Goal: Contribute content: Add original content to the website for others to see

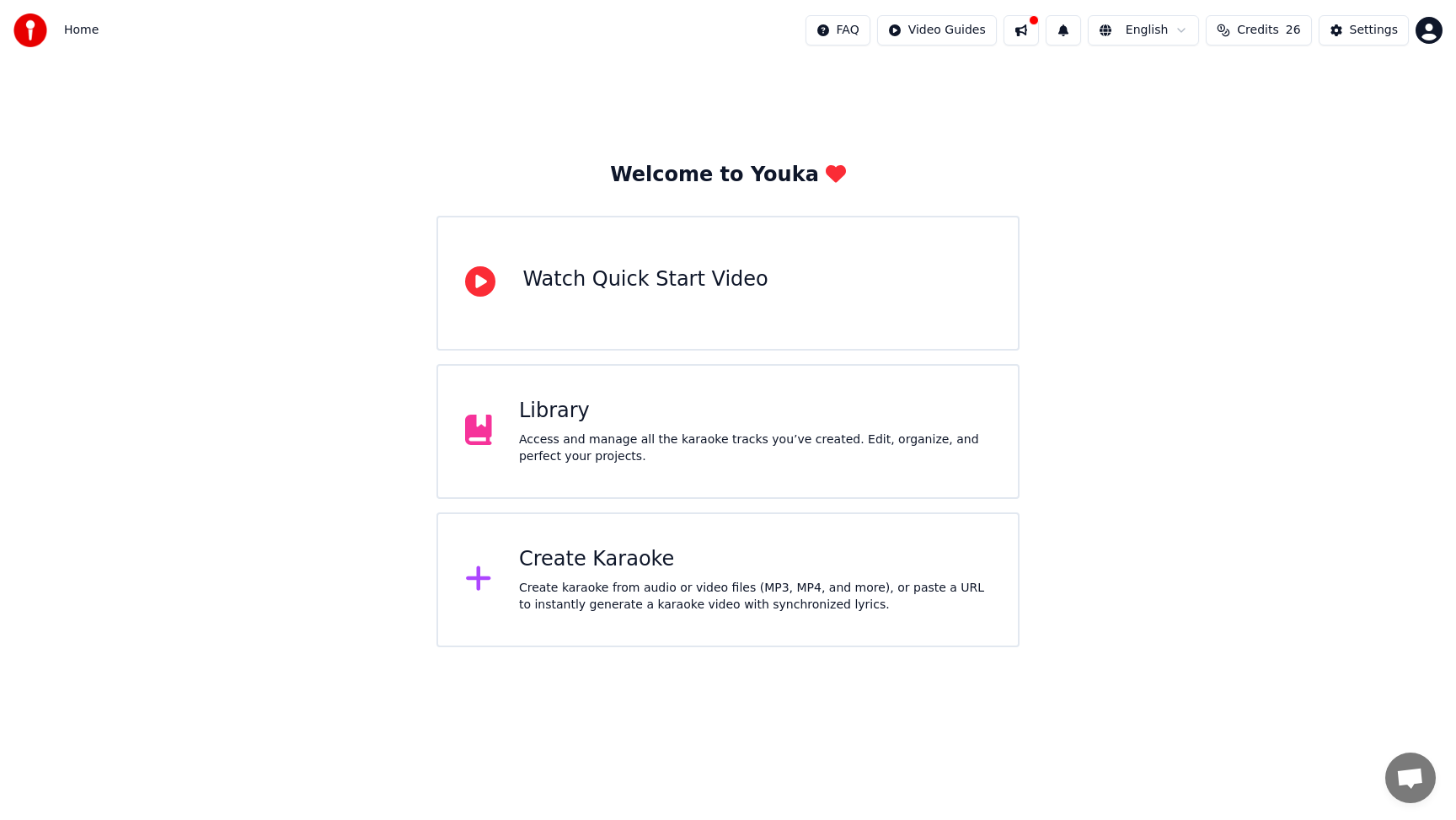
click at [681, 552] on div "Create Karaoke" at bounding box center [755, 559] width 472 height 27
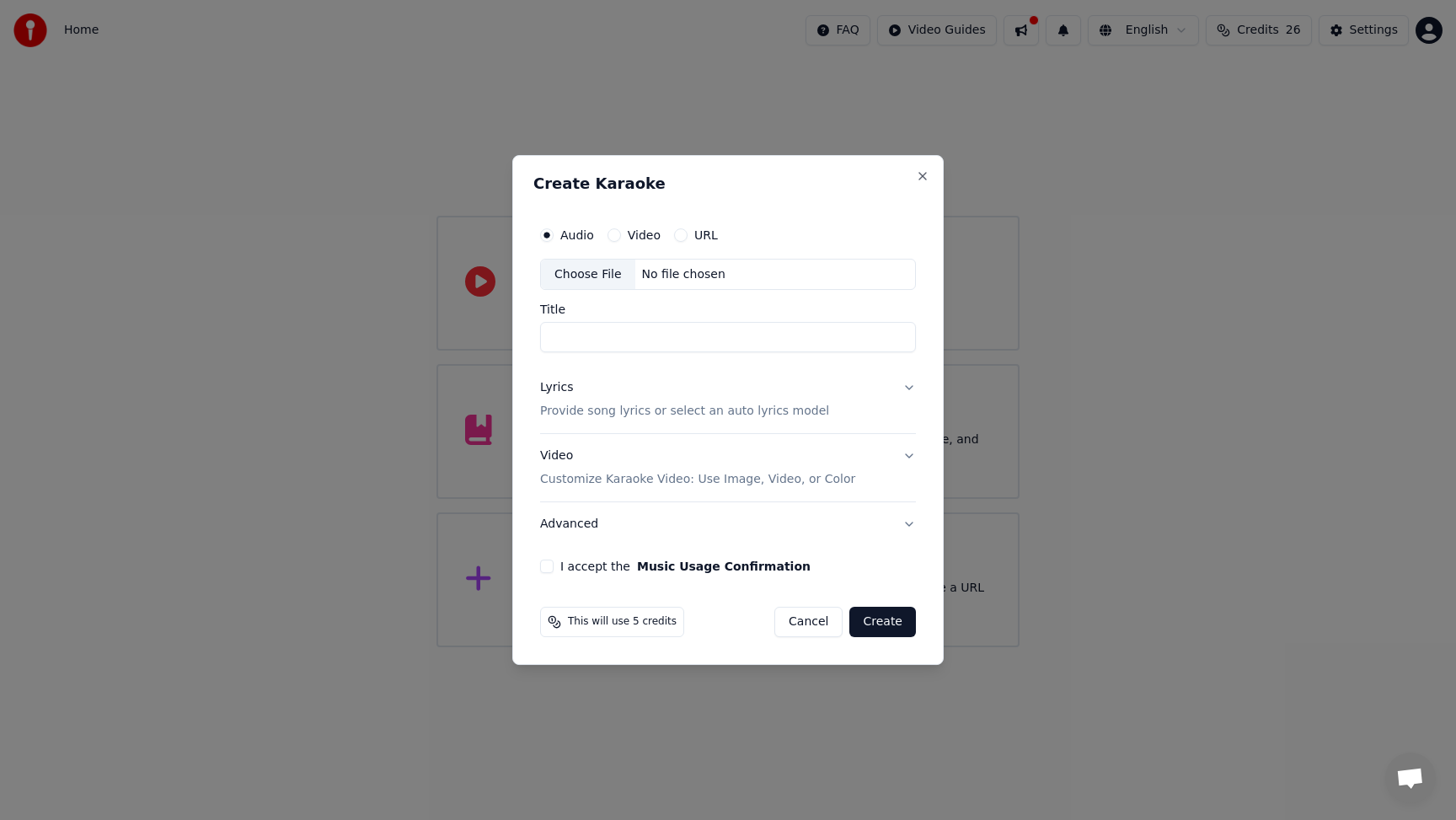
click at [586, 271] on div "Choose File" at bounding box center [588, 275] width 95 height 30
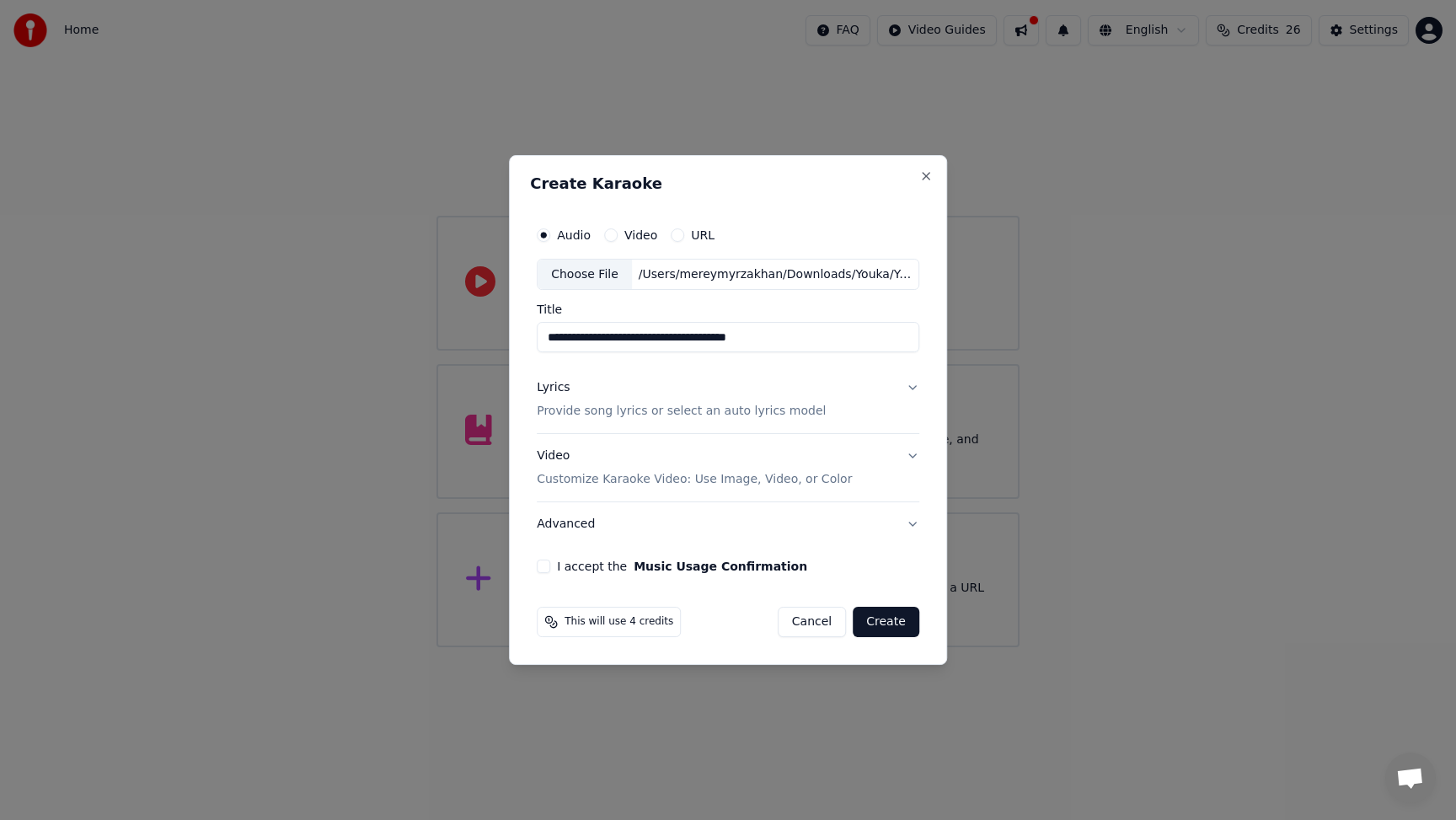
click at [590, 337] on input "**********" at bounding box center [728, 337] width 383 height 30
click at [623, 341] on input "**********" at bounding box center [728, 337] width 383 height 30
click at [670, 340] on input "**********" at bounding box center [728, 337] width 383 height 30
click at [731, 340] on input "**********" at bounding box center [728, 337] width 383 height 30
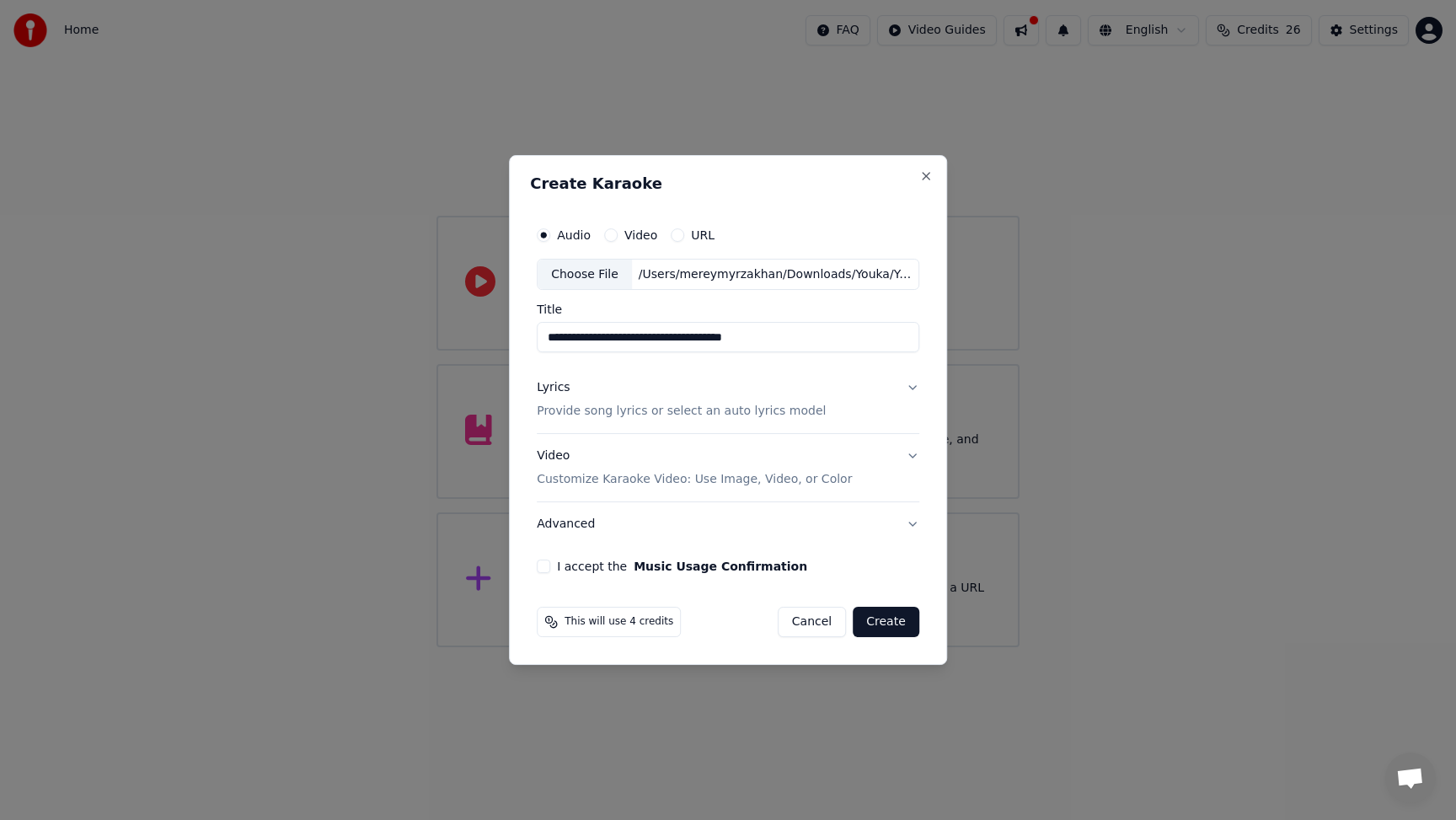
drag, startPoint x: 791, startPoint y: 339, endPoint x: 588, endPoint y: 339, distance: 203.0
click at [587, 339] on input "**********" at bounding box center [728, 337] width 383 height 30
type input "**********"
click at [559, 387] on div "Lyrics" at bounding box center [554, 388] width 33 height 17
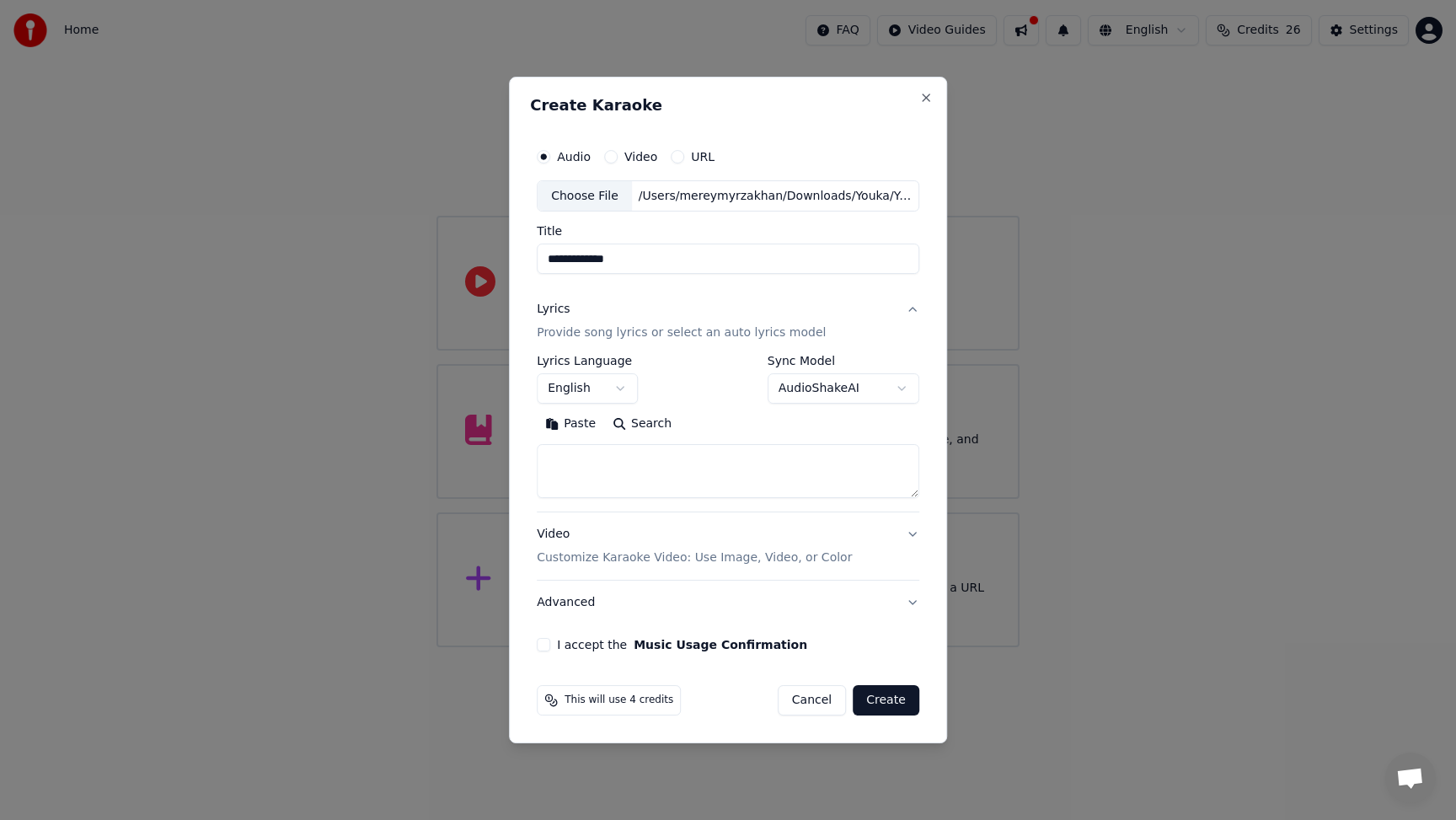
click at [629, 455] on textarea at bounding box center [728, 472] width 383 height 54
paste textarea "**********"
click at [701, 464] on textarea at bounding box center [726, 472] width 378 height 54
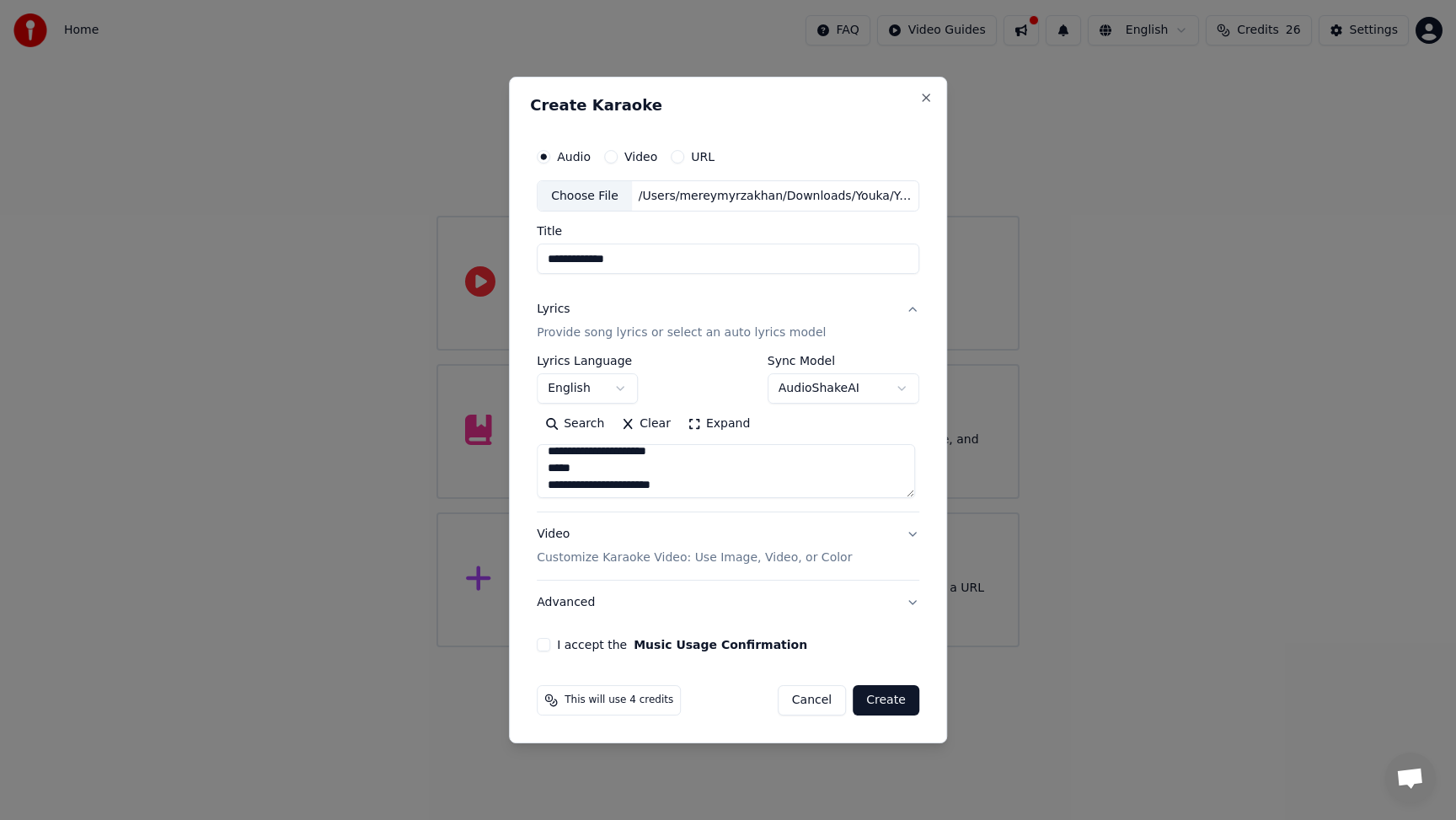
type textarea "**********"
click at [543, 645] on button "I accept the Music Usage Confirmation" at bounding box center [543, 645] width 14 height 14
click at [895, 704] on button "Create" at bounding box center [886, 700] width 66 height 30
select select "**"
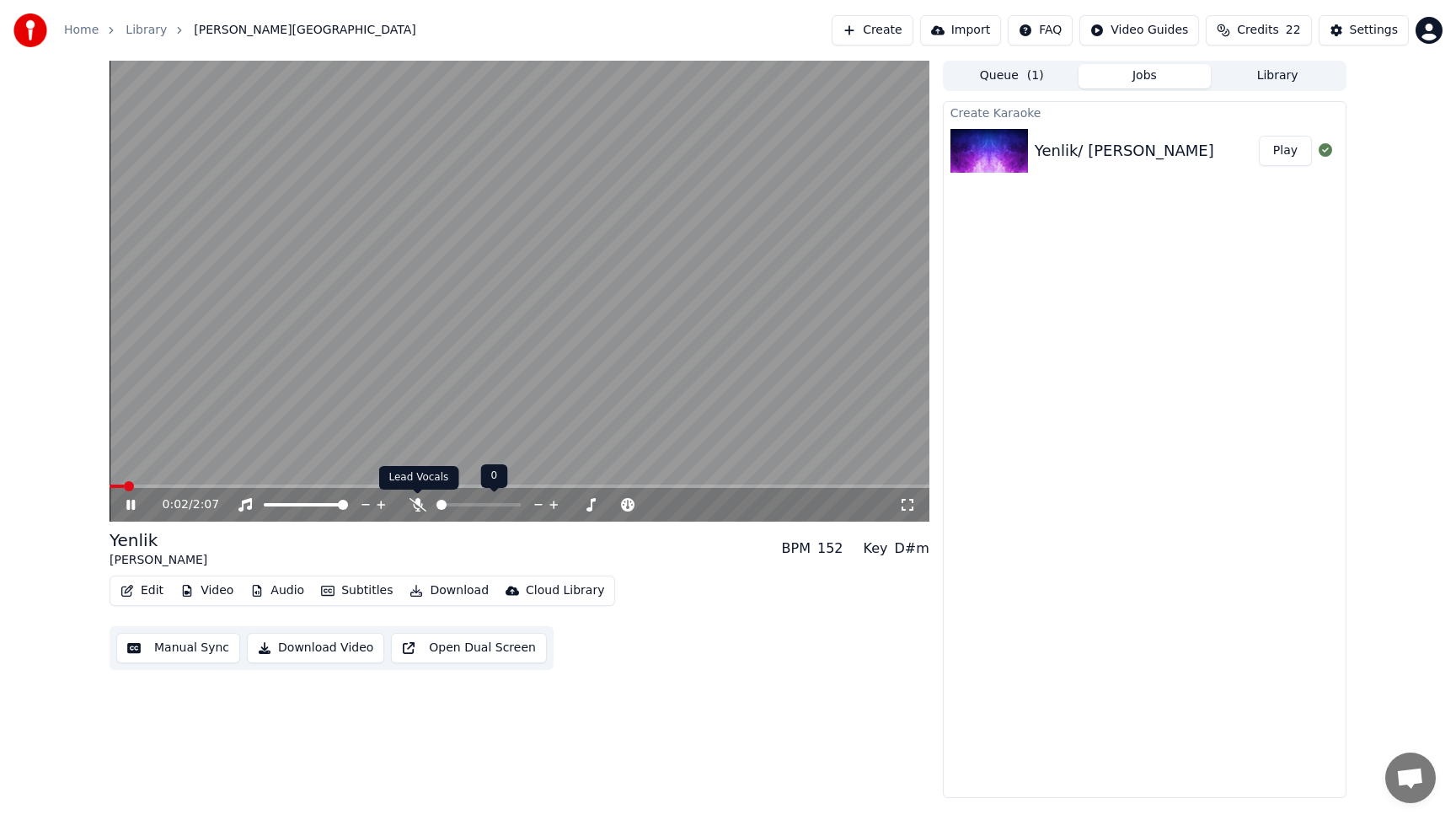
click at [418, 506] on icon at bounding box center [418, 504] width 17 height 14
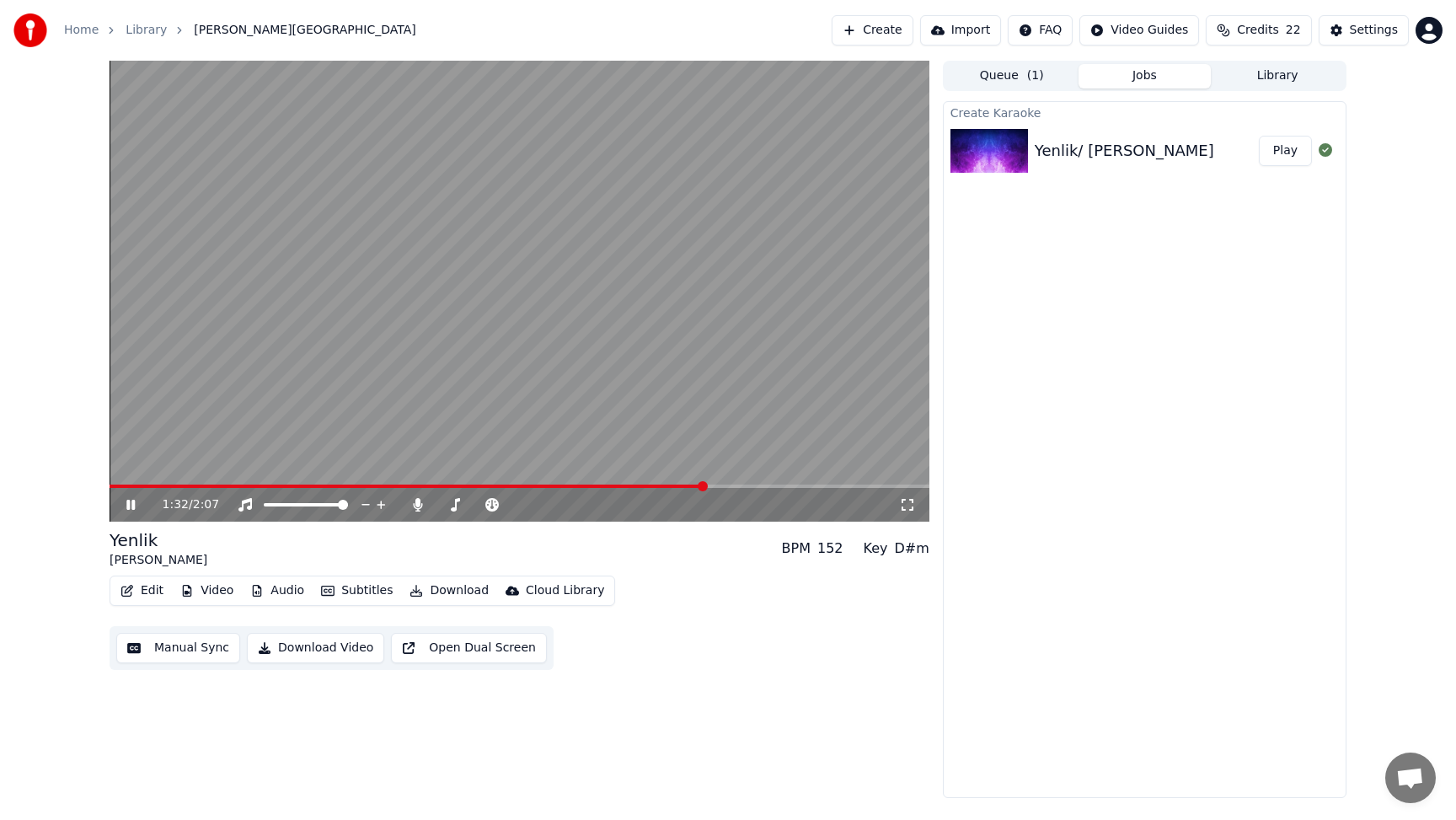
click at [133, 502] on icon at bounding box center [130, 504] width 8 height 10
click at [133, 502] on icon at bounding box center [130, 504] width 10 height 12
click at [158, 586] on button "Edit" at bounding box center [141, 590] width 56 height 24
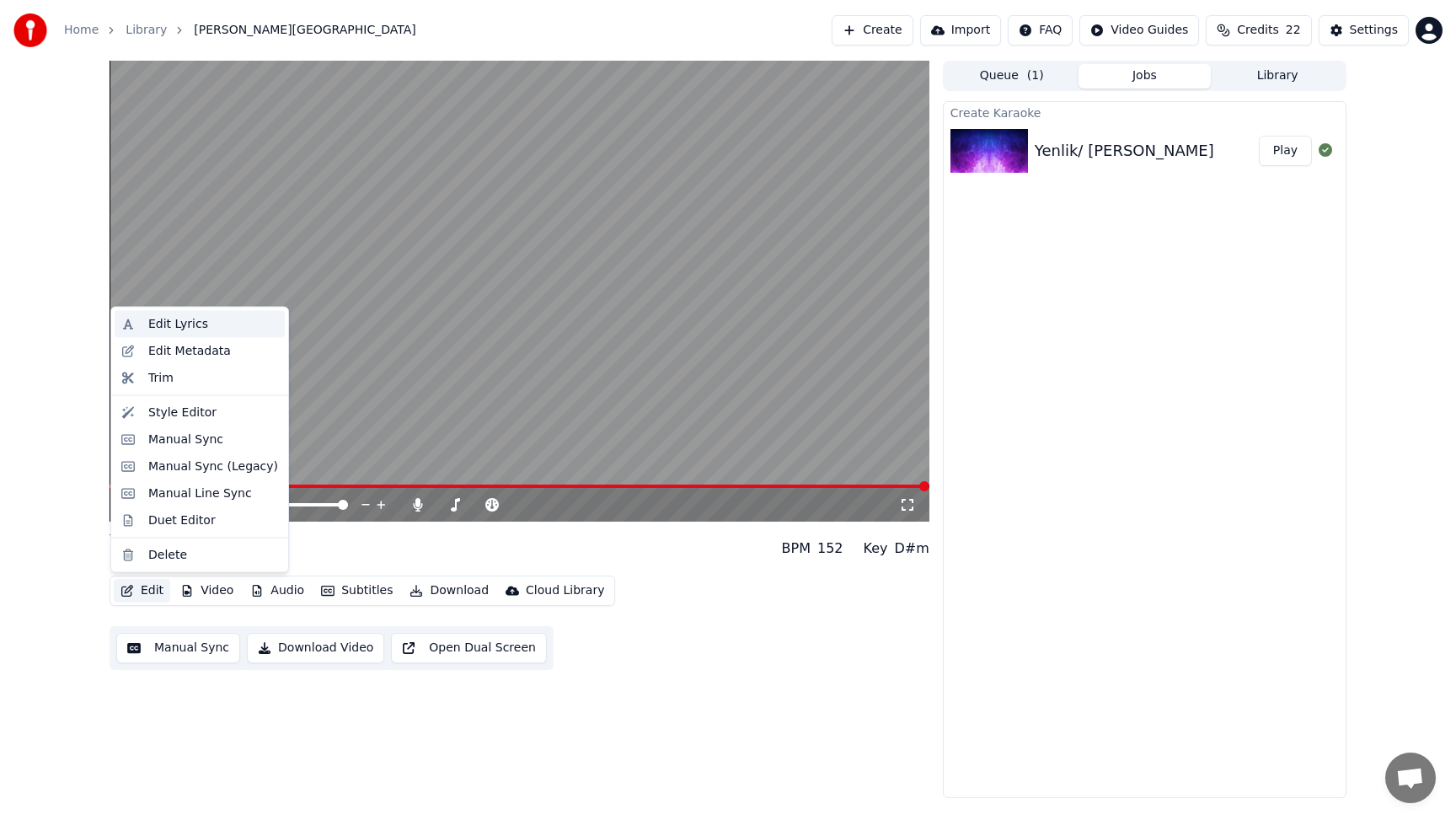
click at [182, 324] on div "Edit Lyrics" at bounding box center [178, 324] width 60 height 17
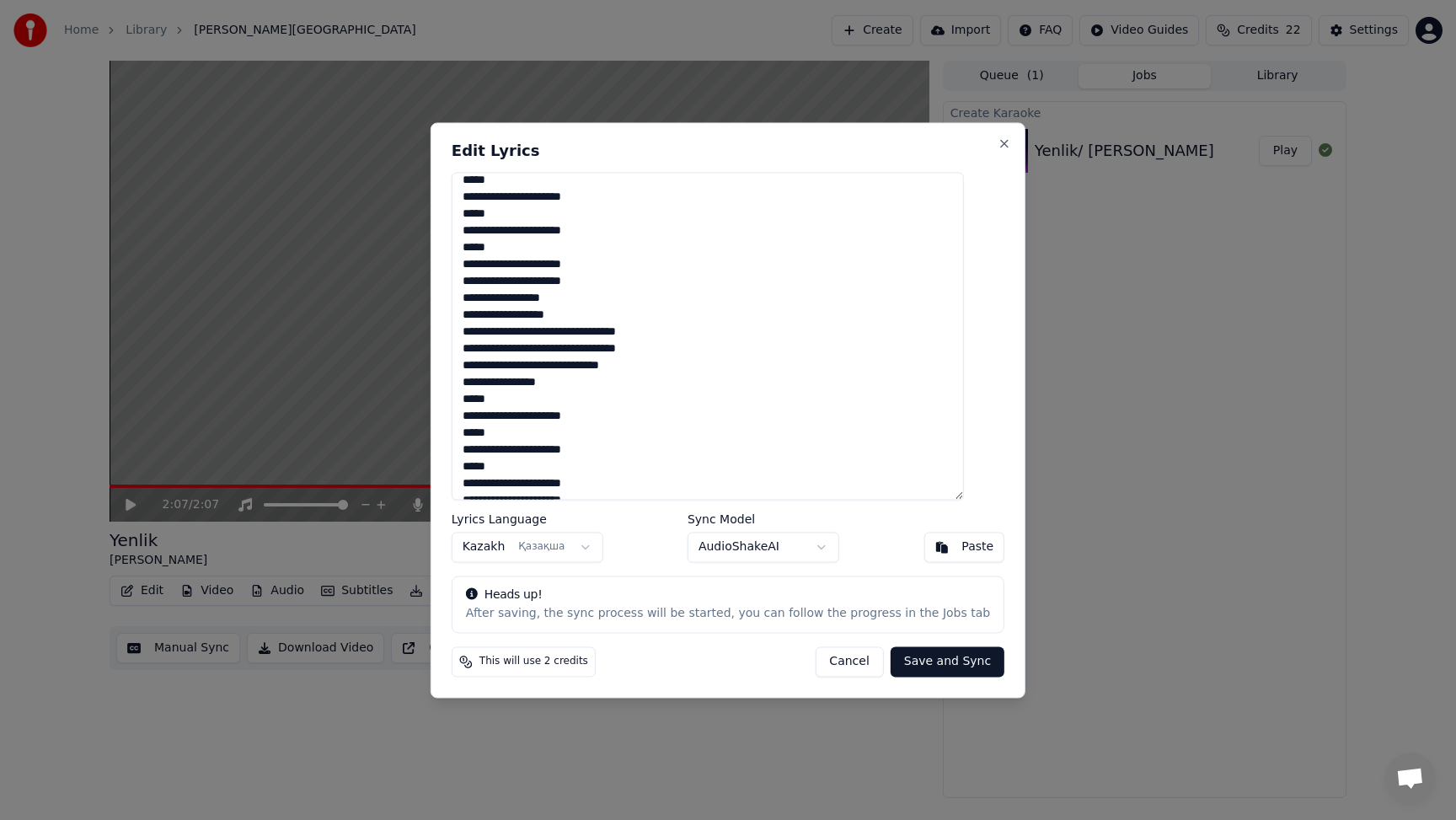
scroll to position [491, 0]
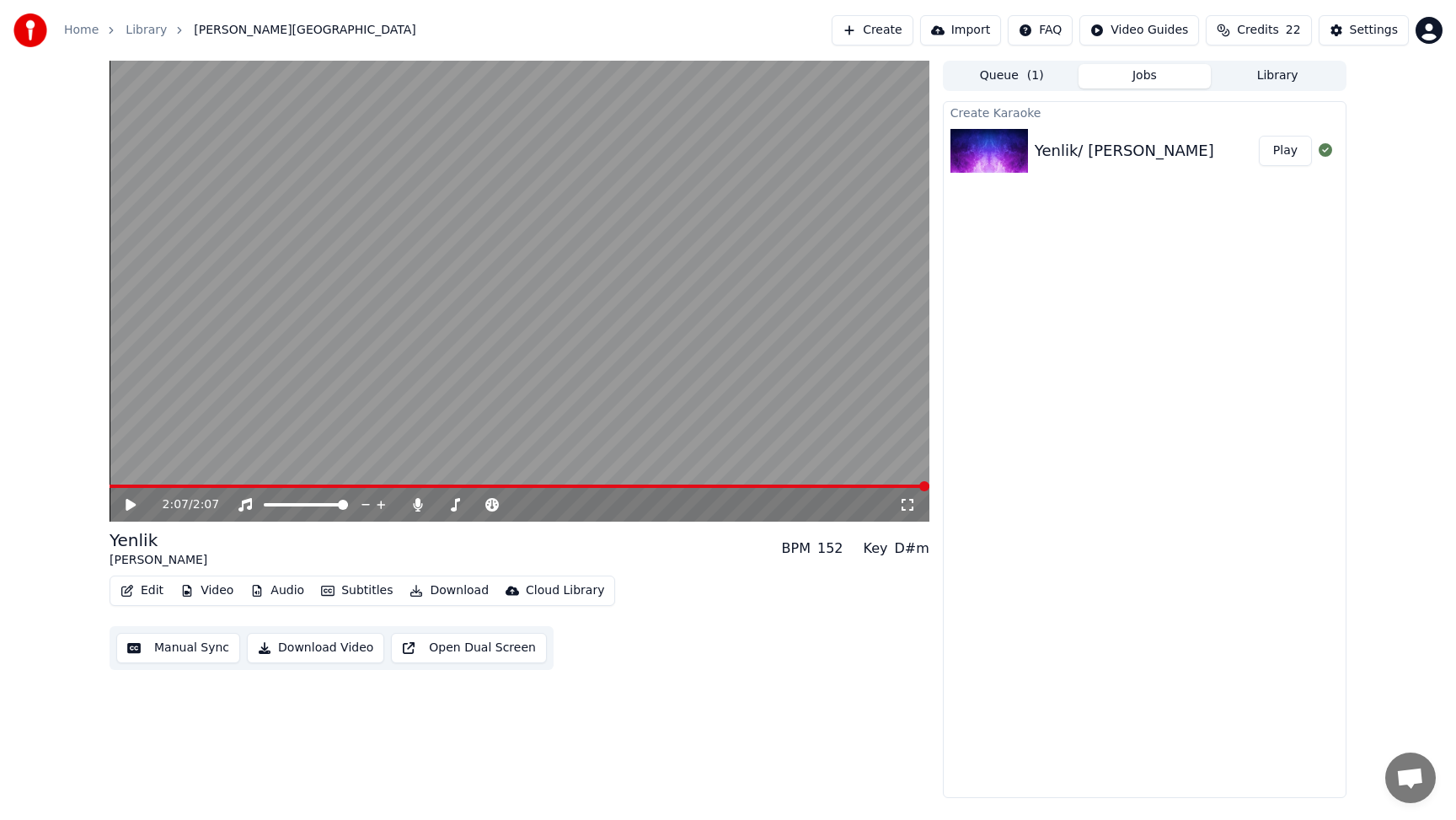
click at [390, 485] on span at bounding box center [519, 487] width 820 height 4
click at [131, 501] on icon at bounding box center [130, 504] width 10 height 12
click at [133, 501] on icon at bounding box center [130, 504] width 8 height 10
click at [151, 588] on button "Edit" at bounding box center [141, 590] width 56 height 24
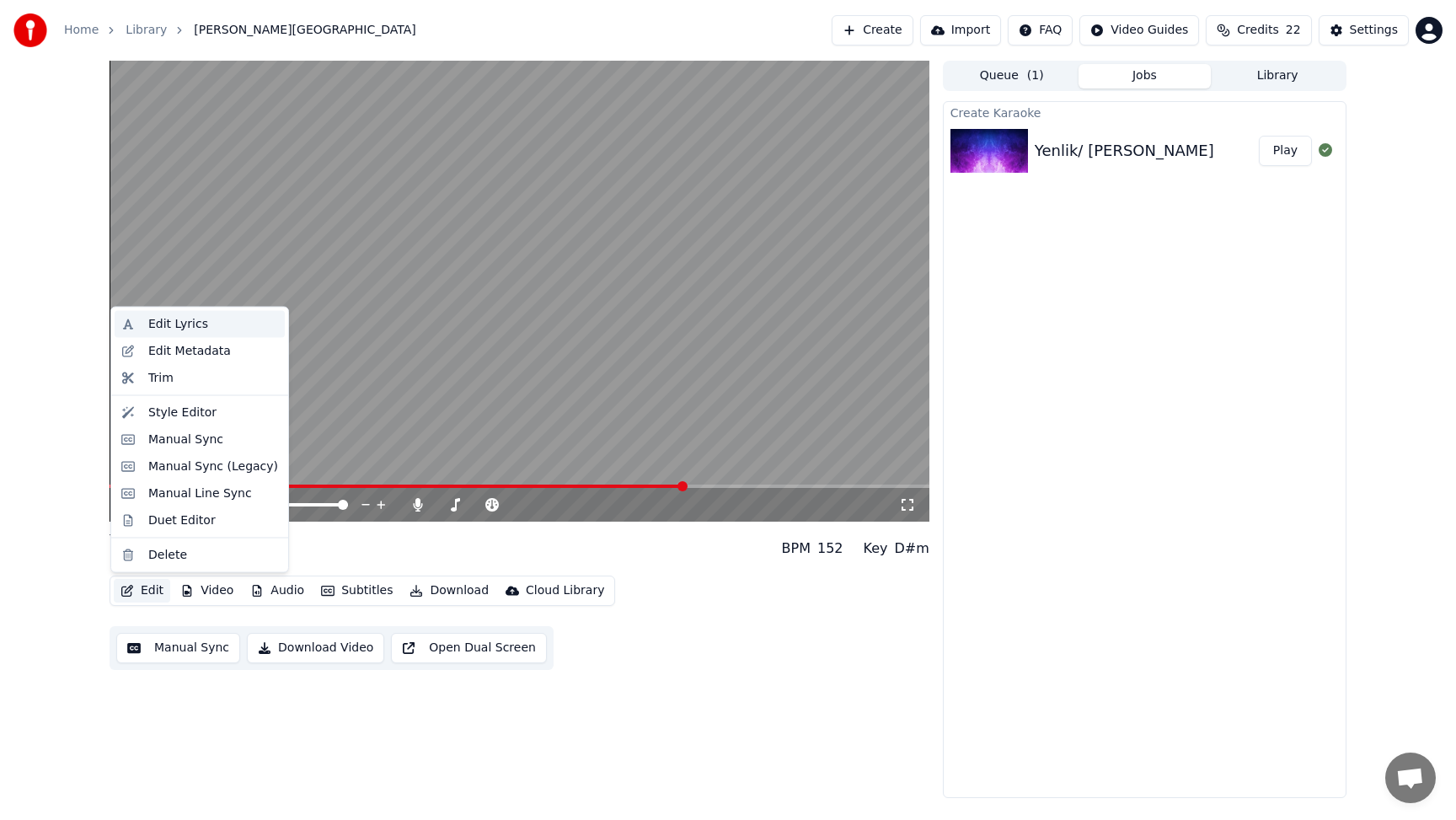
click at [190, 319] on div "Edit Lyrics" at bounding box center [178, 324] width 60 height 17
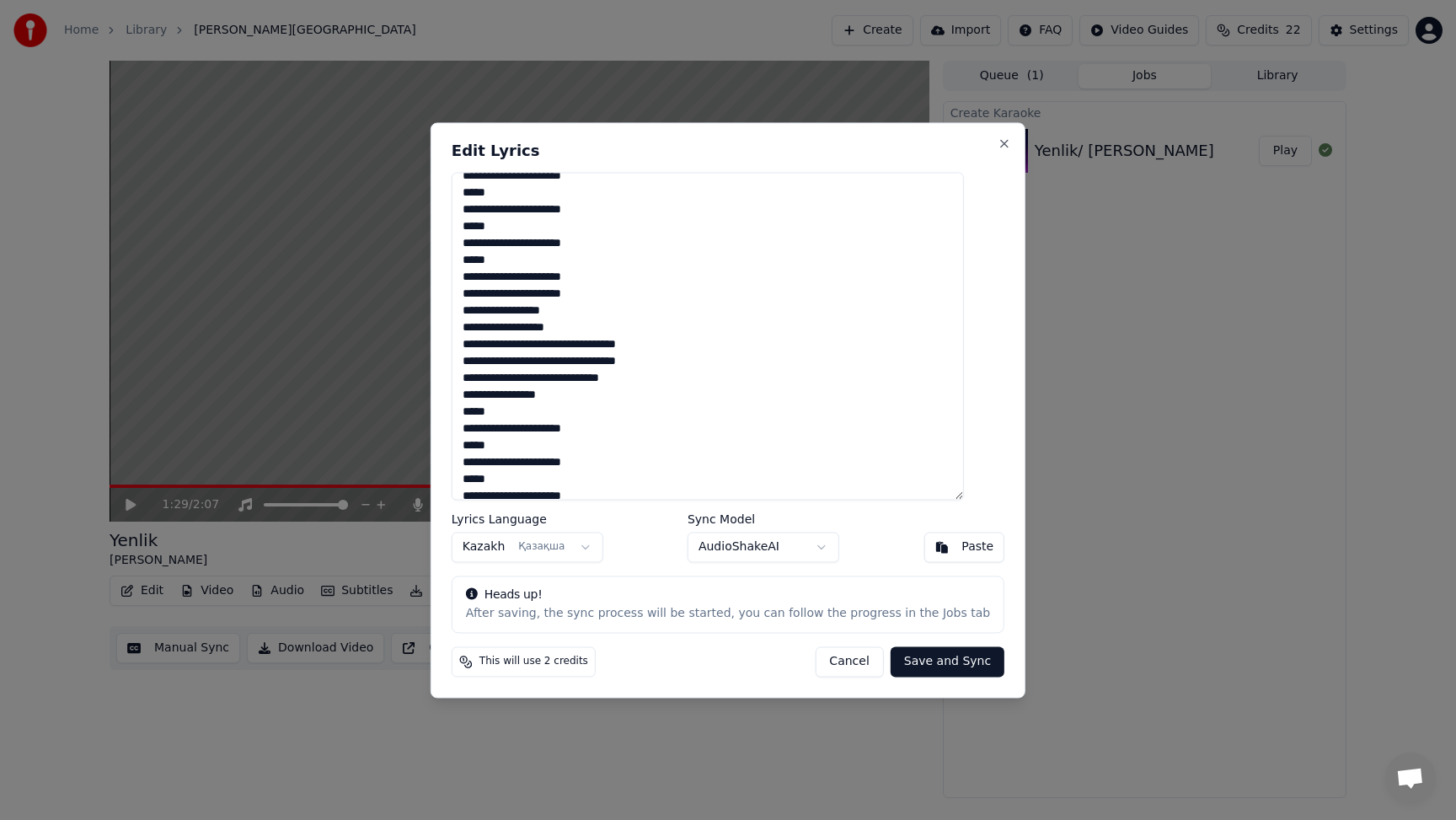
scroll to position [477, 0]
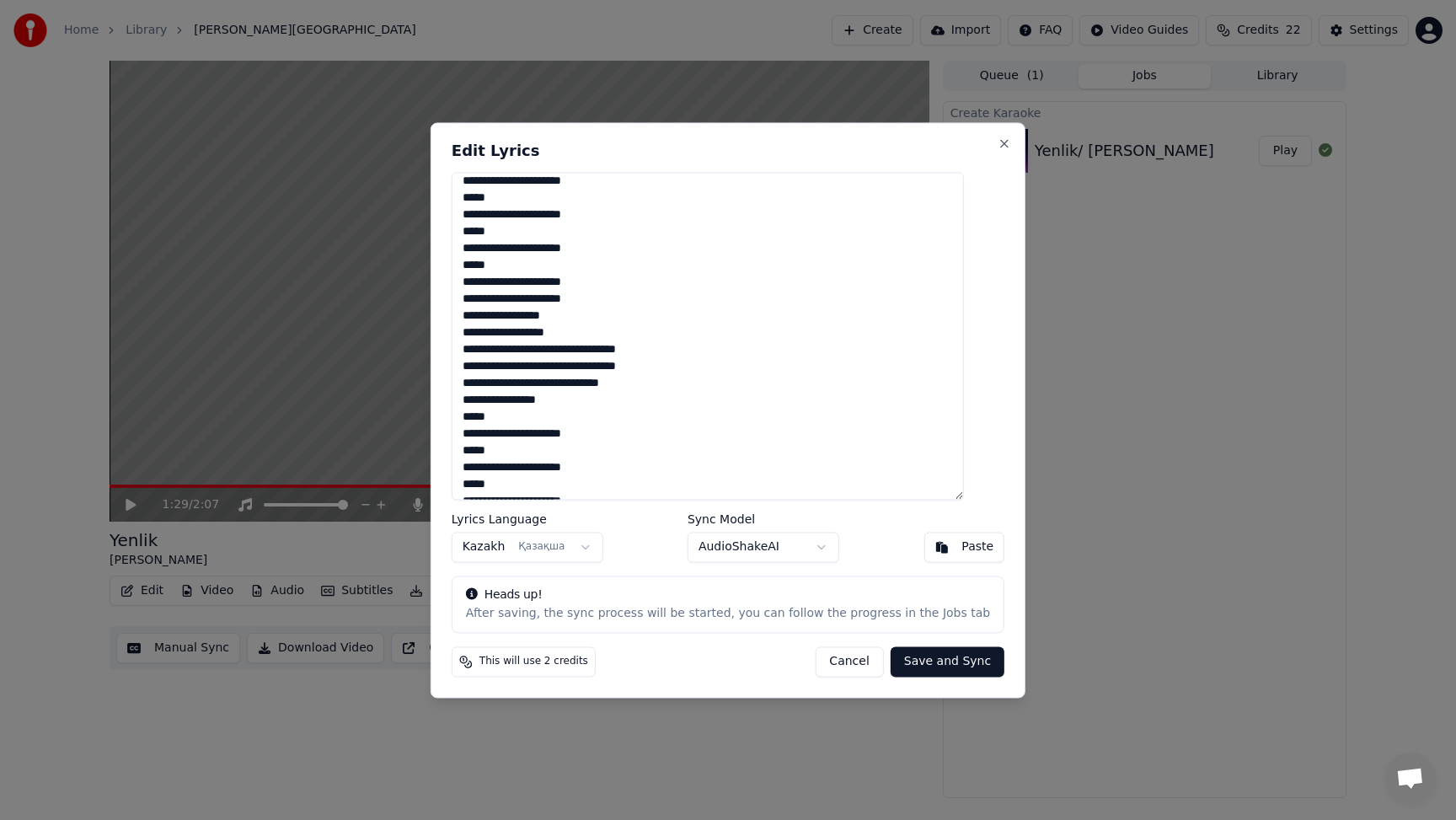
click at [626, 295] on textarea at bounding box center [708, 335] width 512 height 328
click at [660, 367] on textarea at bounding box center [708, 335] width 512 height 328
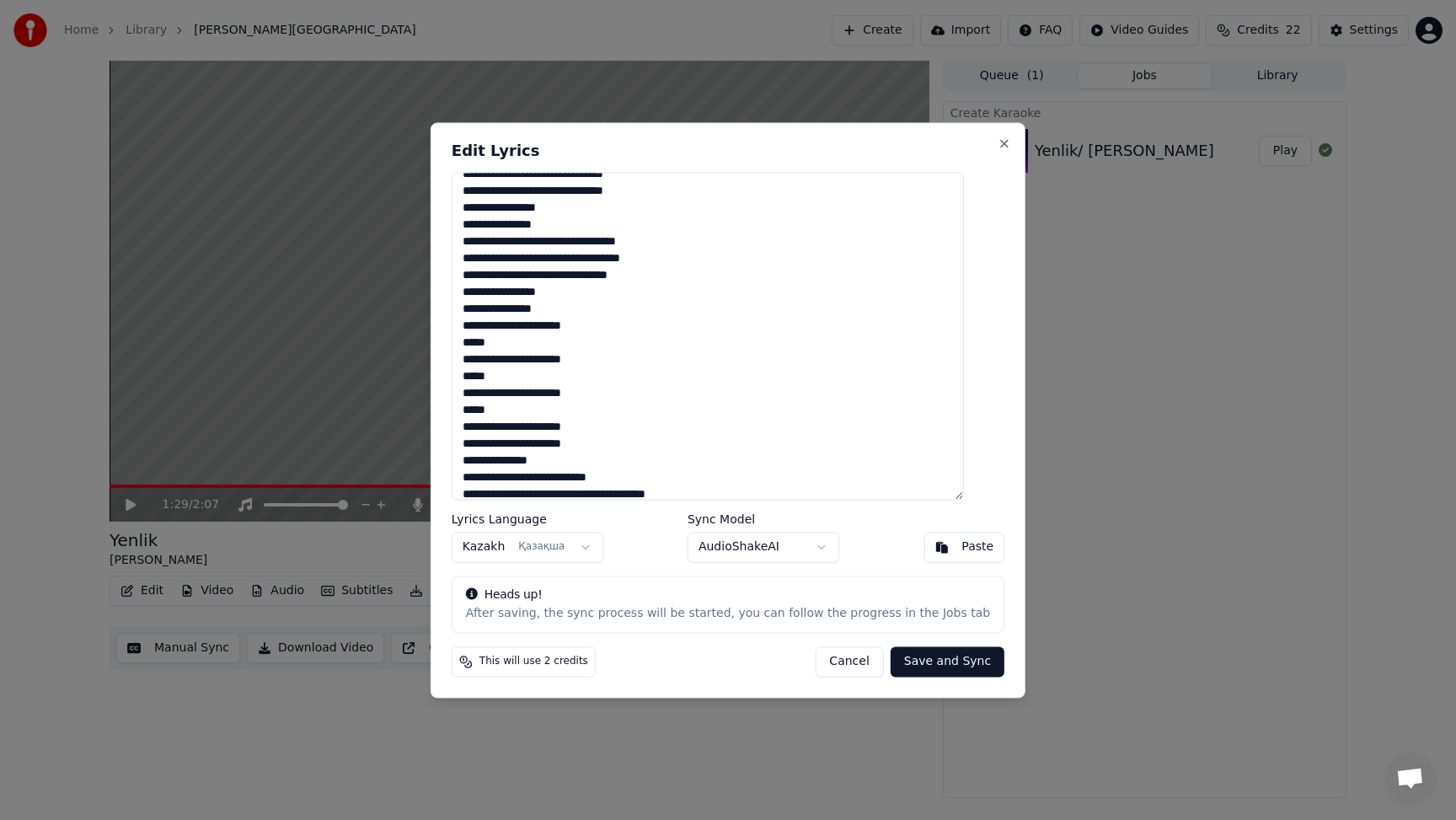
scroll to position [43, 0]
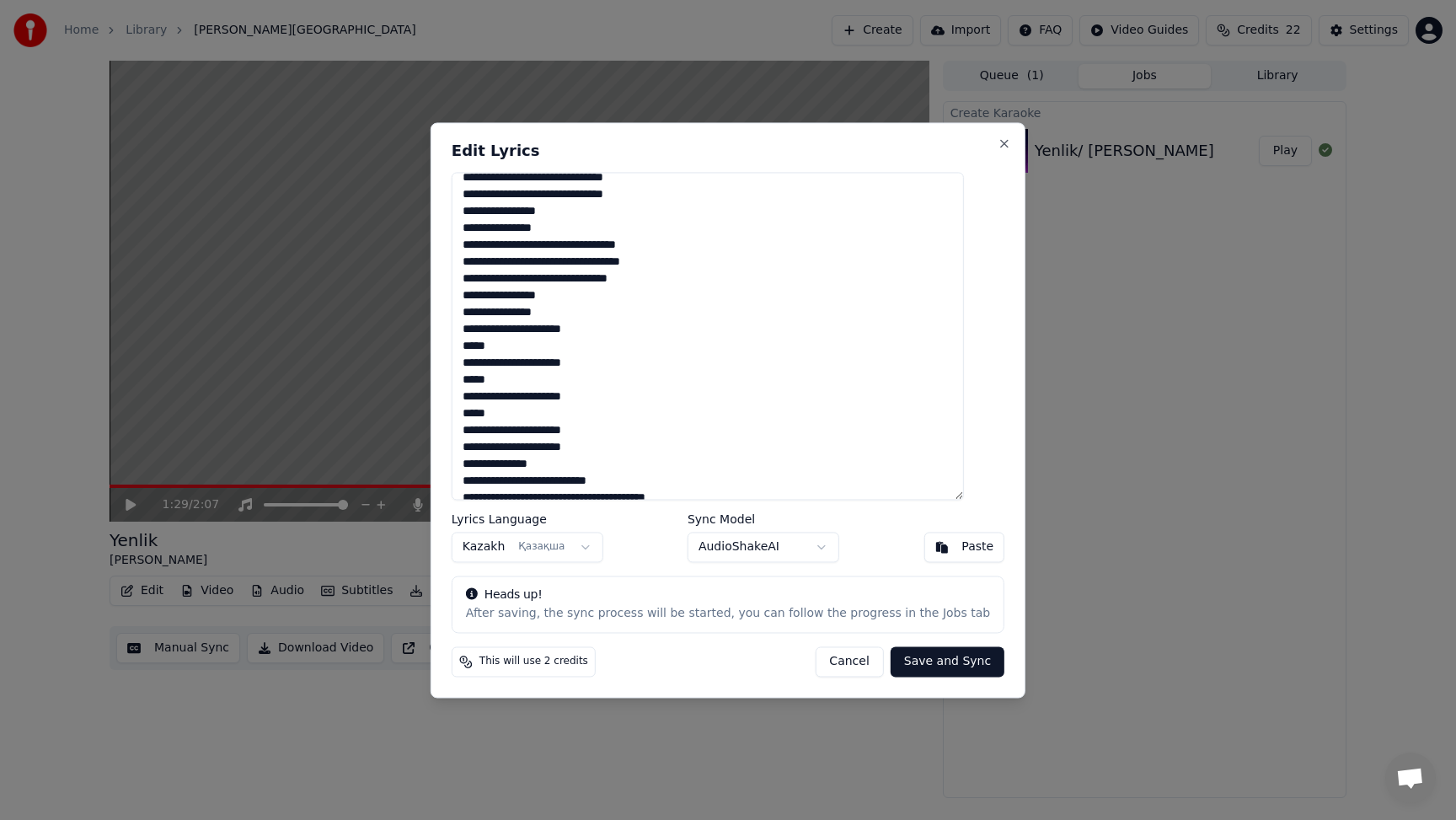
click at [562, 313] on textarea at bounding box center [708, 335] width 512 height 328
click at [560, 315] on textarea at bounding box center [708, 335] width 512 height 328
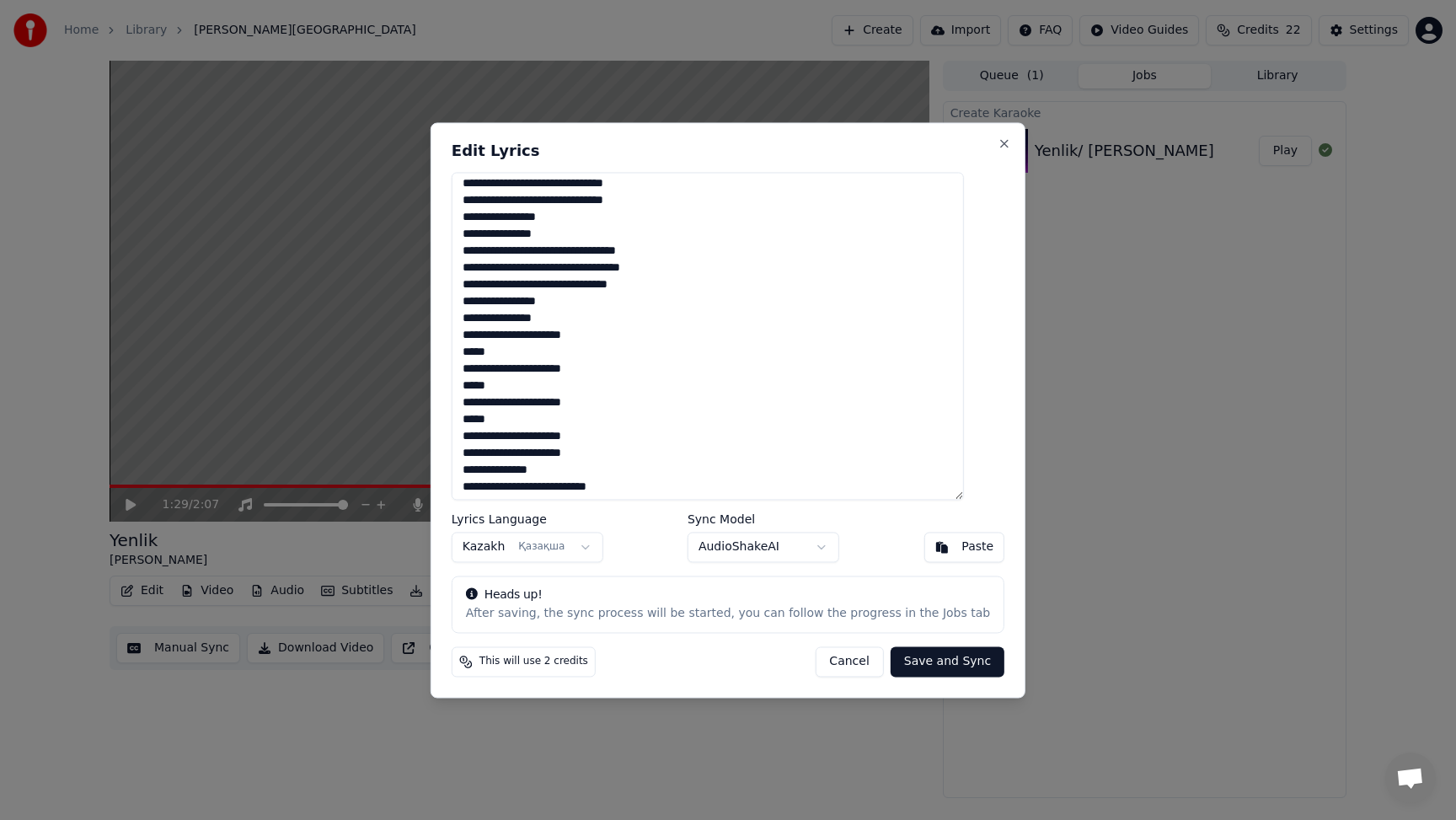
scroll to position [36, 0]
click at [610, 204] on textarea at bounding box center [708, 335] width 512 height 328
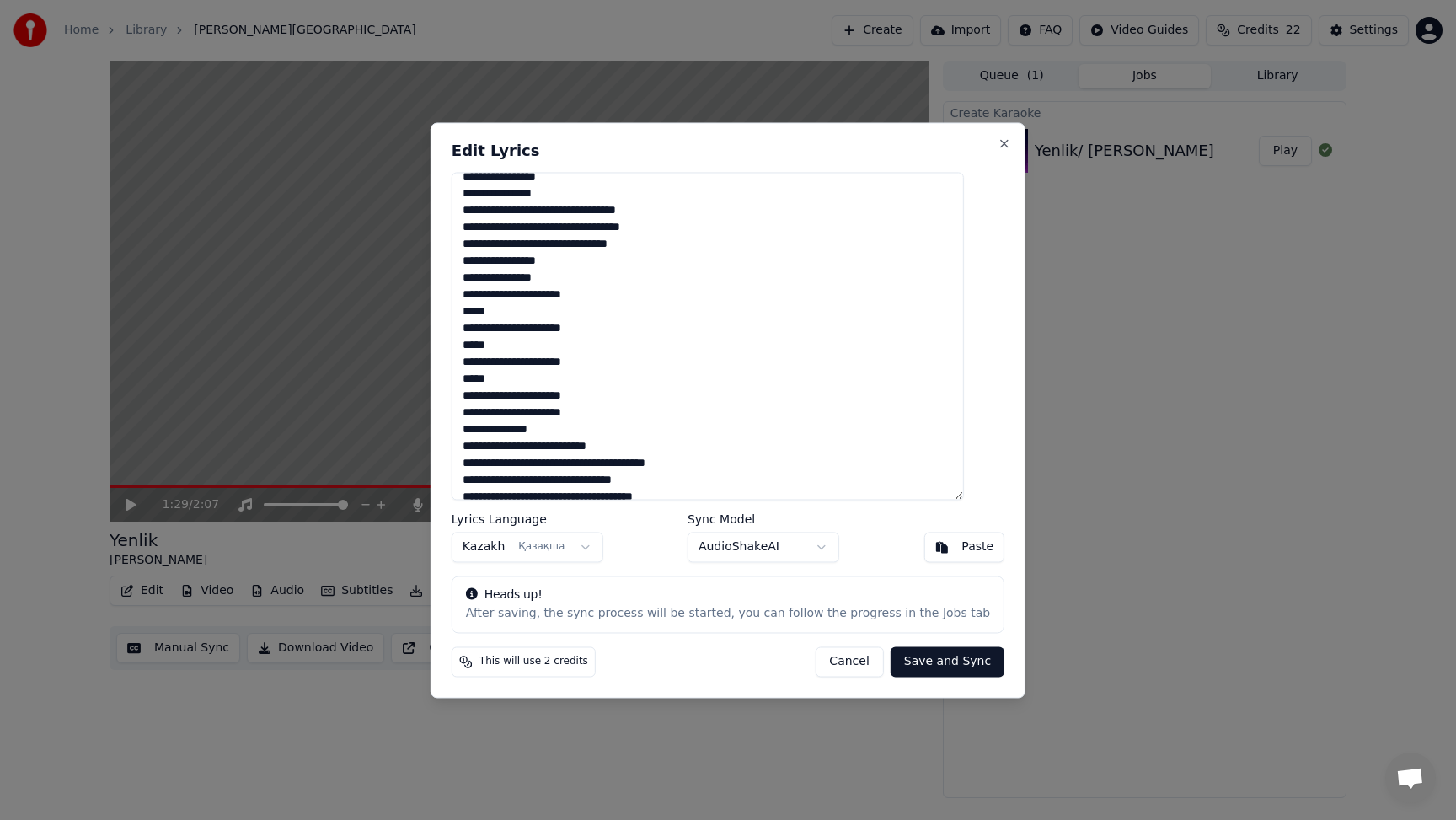
scroll to position [99, 0]
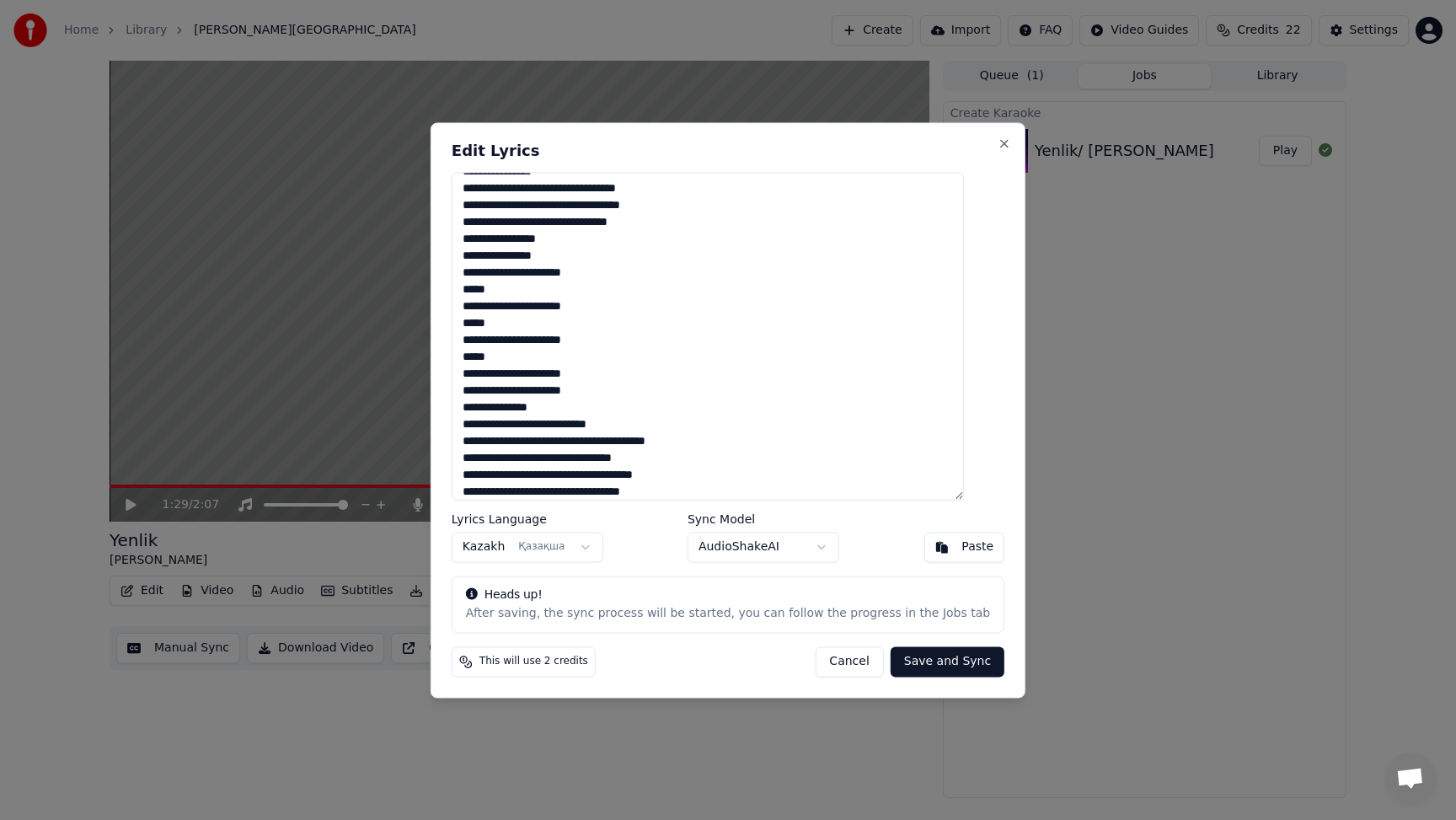
type textarea "**********"
click at [920, 659] on button "Save and Sync" at bounding box center [947, 661] width 114 height 30
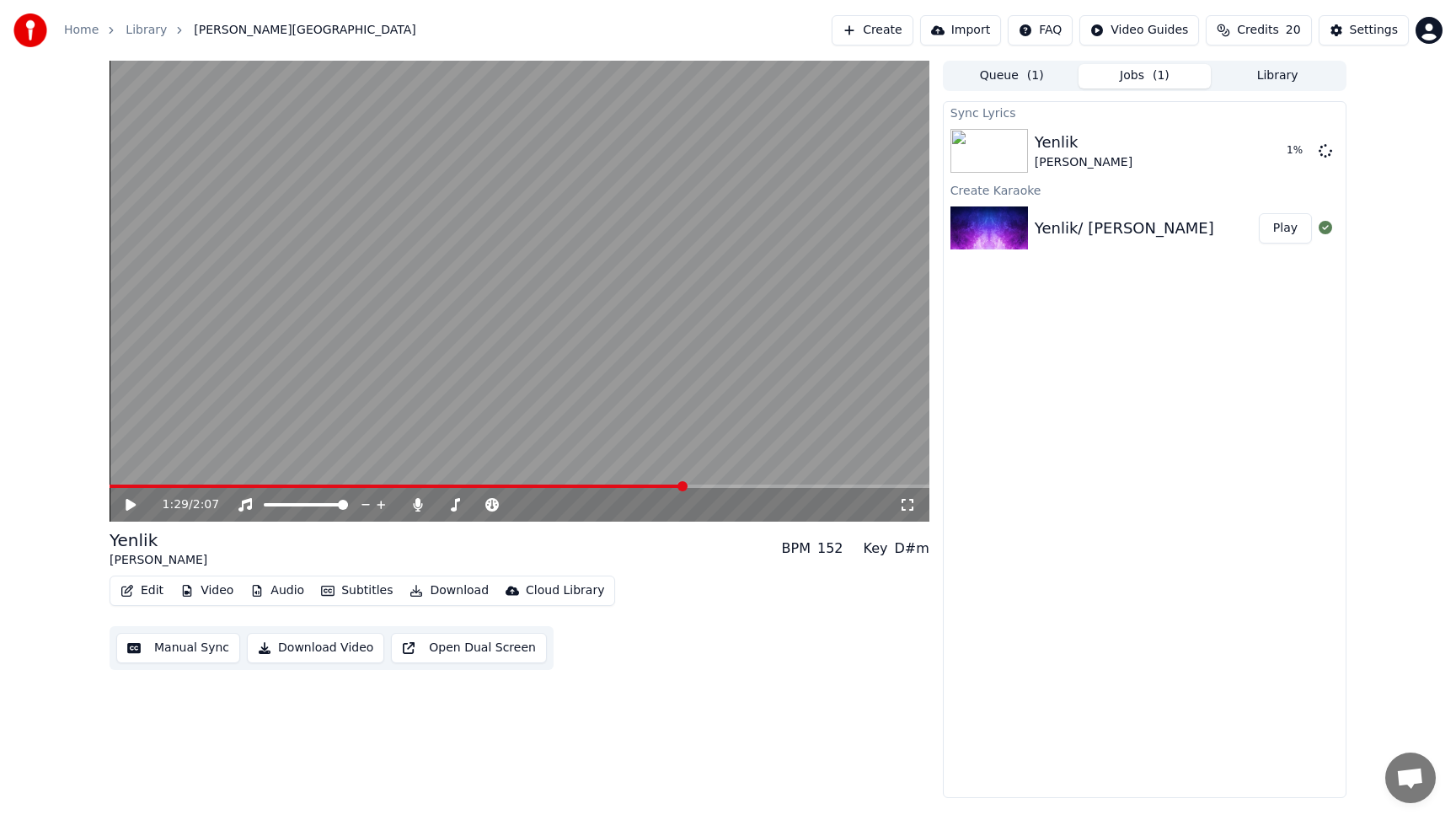
click at [130, 505] on icon at bounding box center [130, 504] width 10 height 12
click at [130, 505] on icon at bounding box center [142, 504] width 39 height 14
click at [129, 506] on icon at bounding box center [130, 504] width 8 height 10
click at [1292, 149] on button "Play" at bounding box center [1285, 151] width 53 height 30
click at [128, 505] on icon at bounding box center [130, 504] width 8 height 10
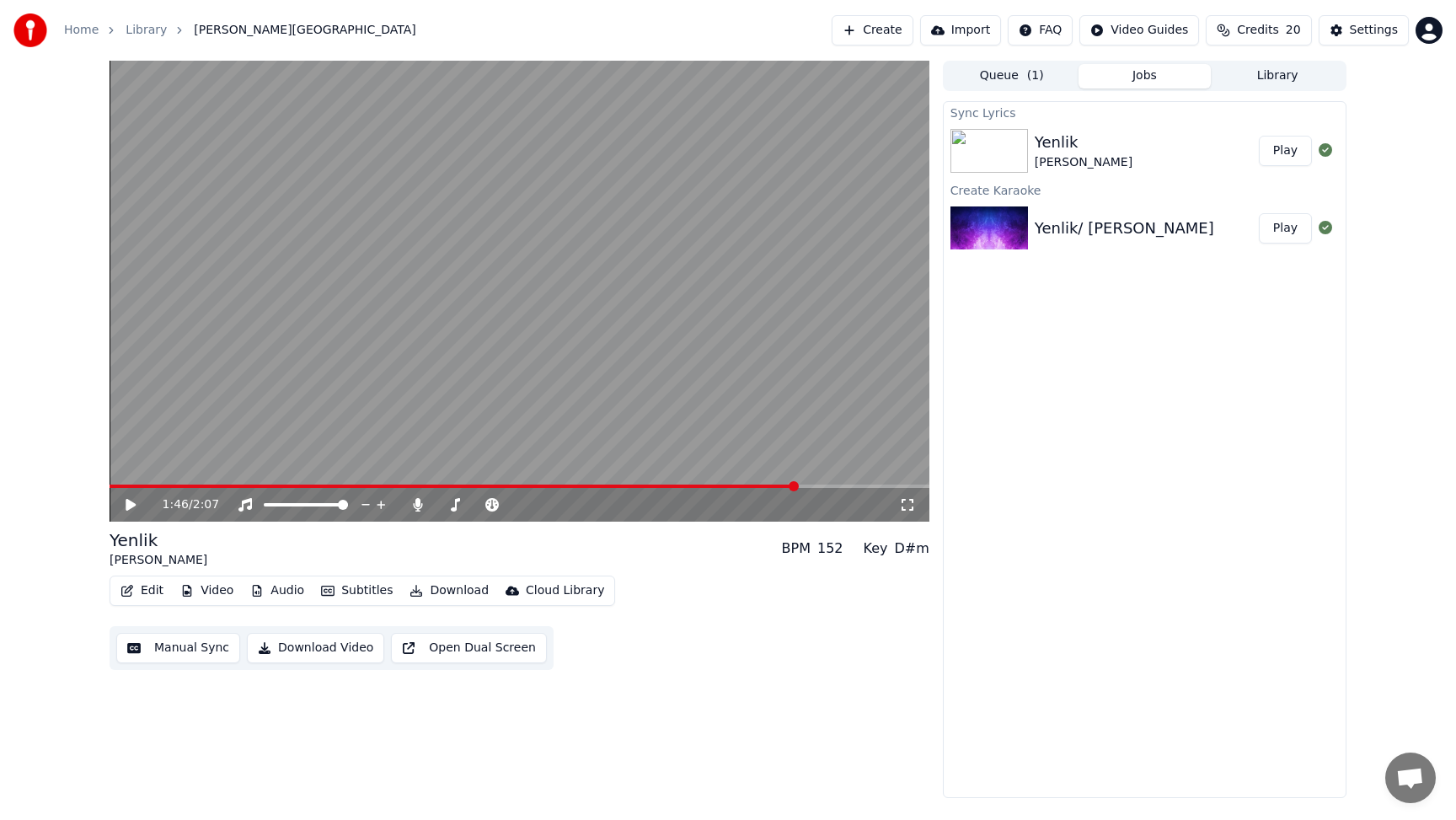
click at [744, 487] on span at bounding box center [519, 487] width 820 height 4
click at [131, 500] on icon at bounding box center [142, 504] width 39 height 14
click at [134, 506] on icon at bounding box center [130, 504] width 10 height 12
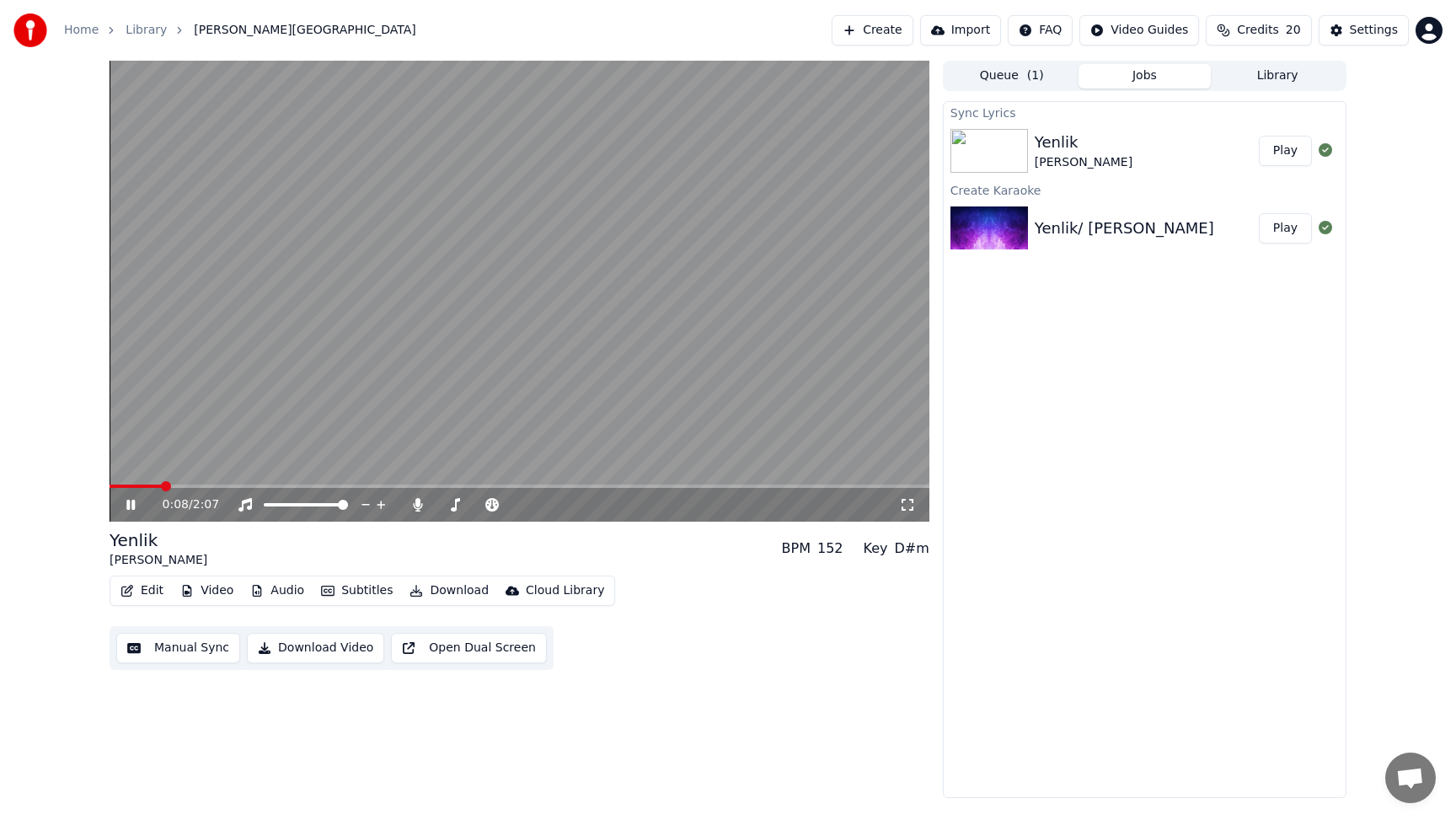
click at [134, 591] on button "Edit" at bounding box center [141, 590] width 56 height 24
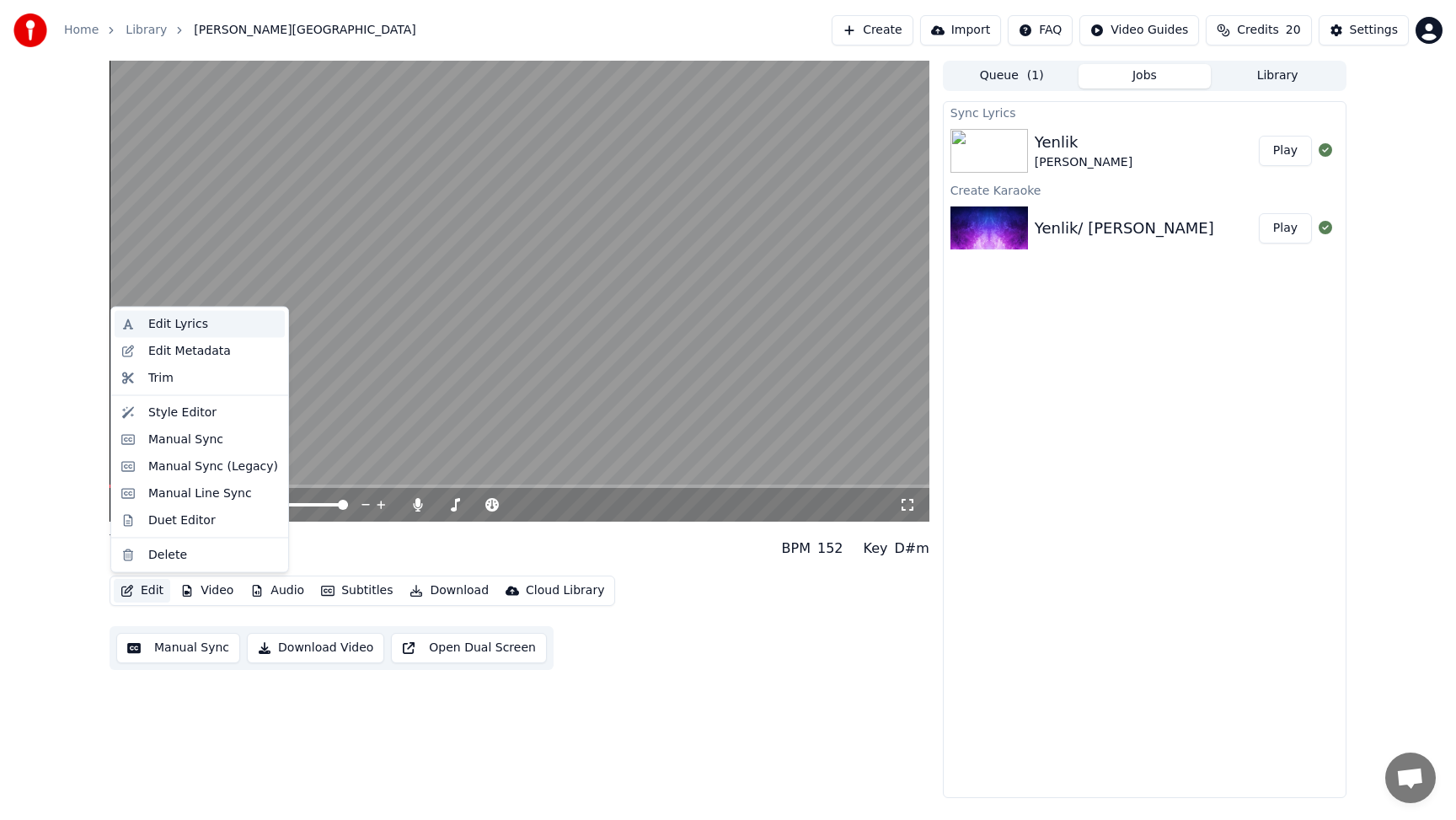
click at [184, 327] on div "Edit Lyrics" at bounding box center [178, 324] width 60 height 17
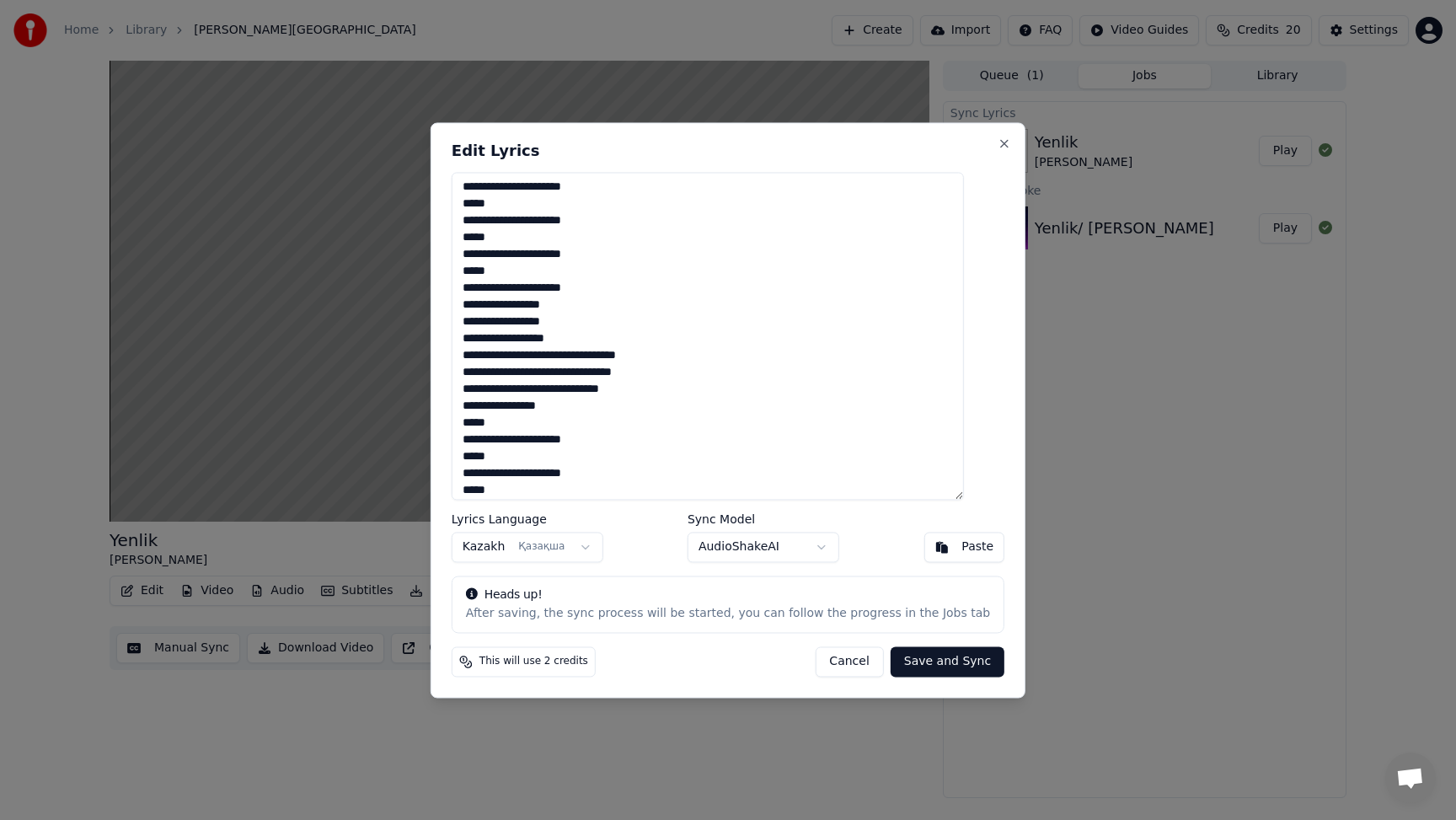
scroll to position [512, 0]
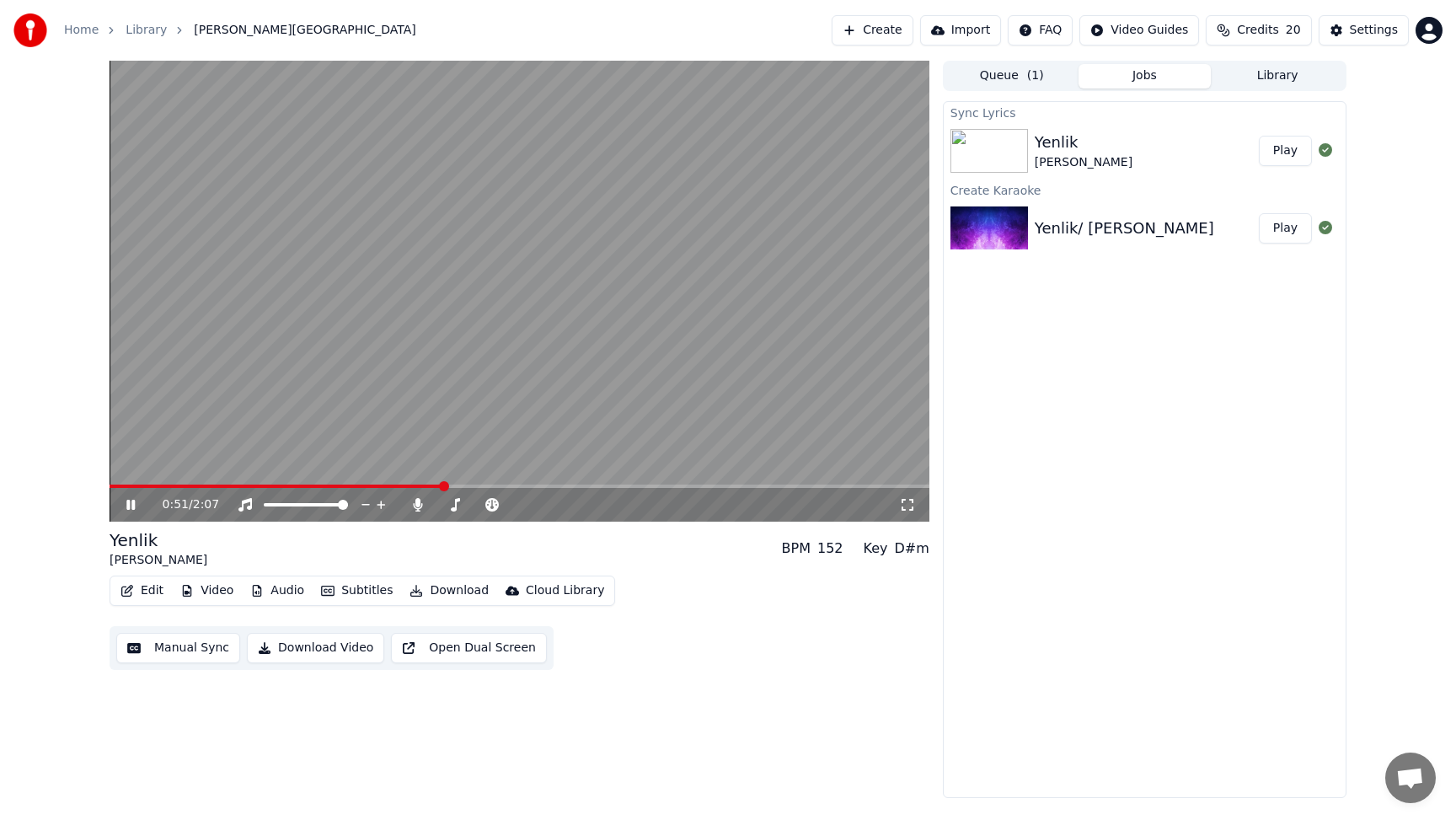
click at [130, 507] on icon at bounding box center [142, 504] width 39 height 14
click at [394, 487] on span at bounding box center [519, 487] width 820 height 4
click at [132, 507] on icon at bounding box center [130, 504] width 10 height 12
click at [130, 503] on icon at bounding box center [142, 504] width 39 height 14
click at [1298, 228] on button "Play" at bounding box center [1285, 228] width 53 height 30
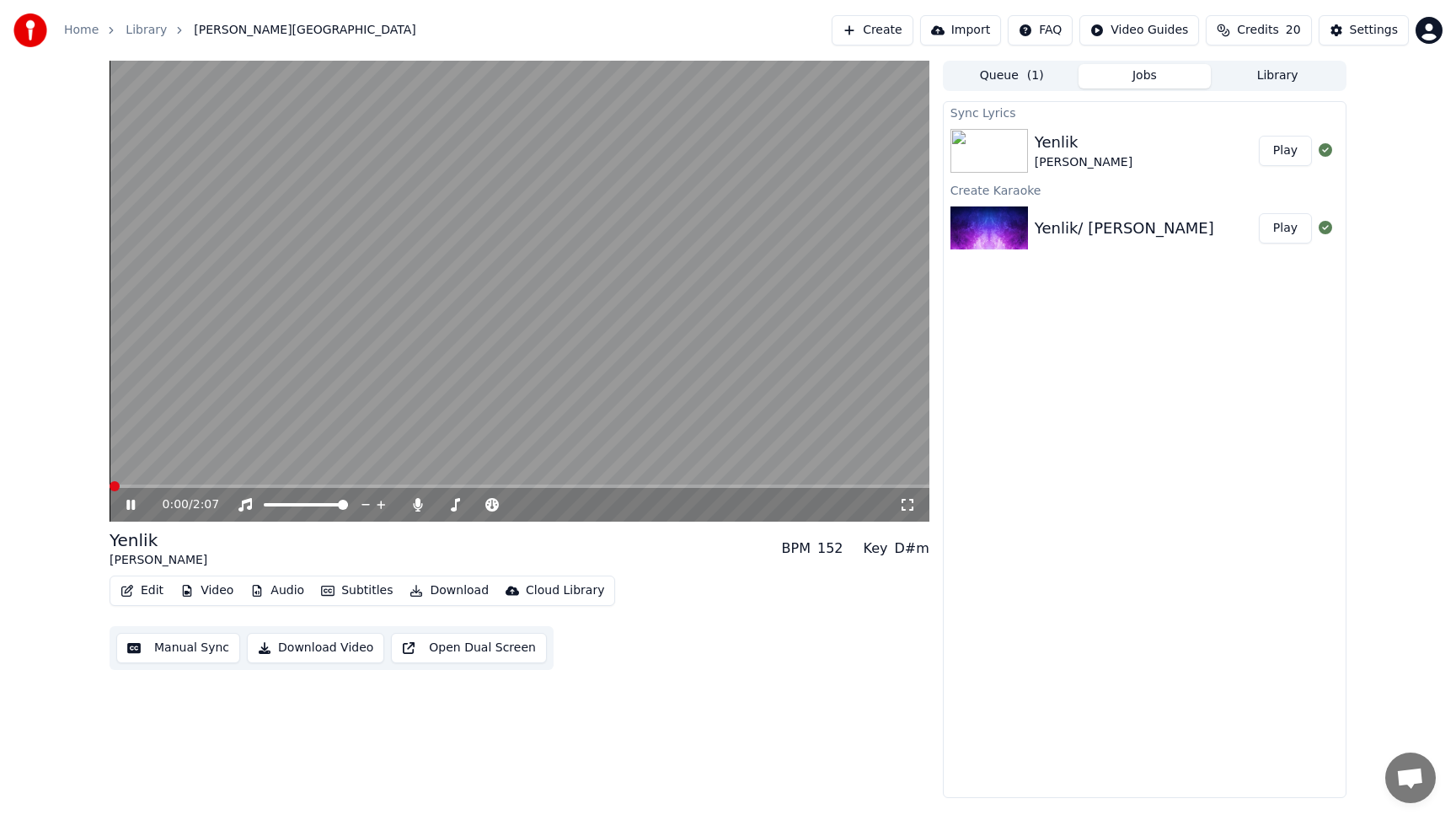
click at [129, 509] on icon at bounding box center [142, 504] width 39 height 14
click at [1291, 147] on button "Play" at bounding box center [1285, 151] width 53 height 30
click at [128, 506] on icon at bounding box center [130, 504] width 10 height 12
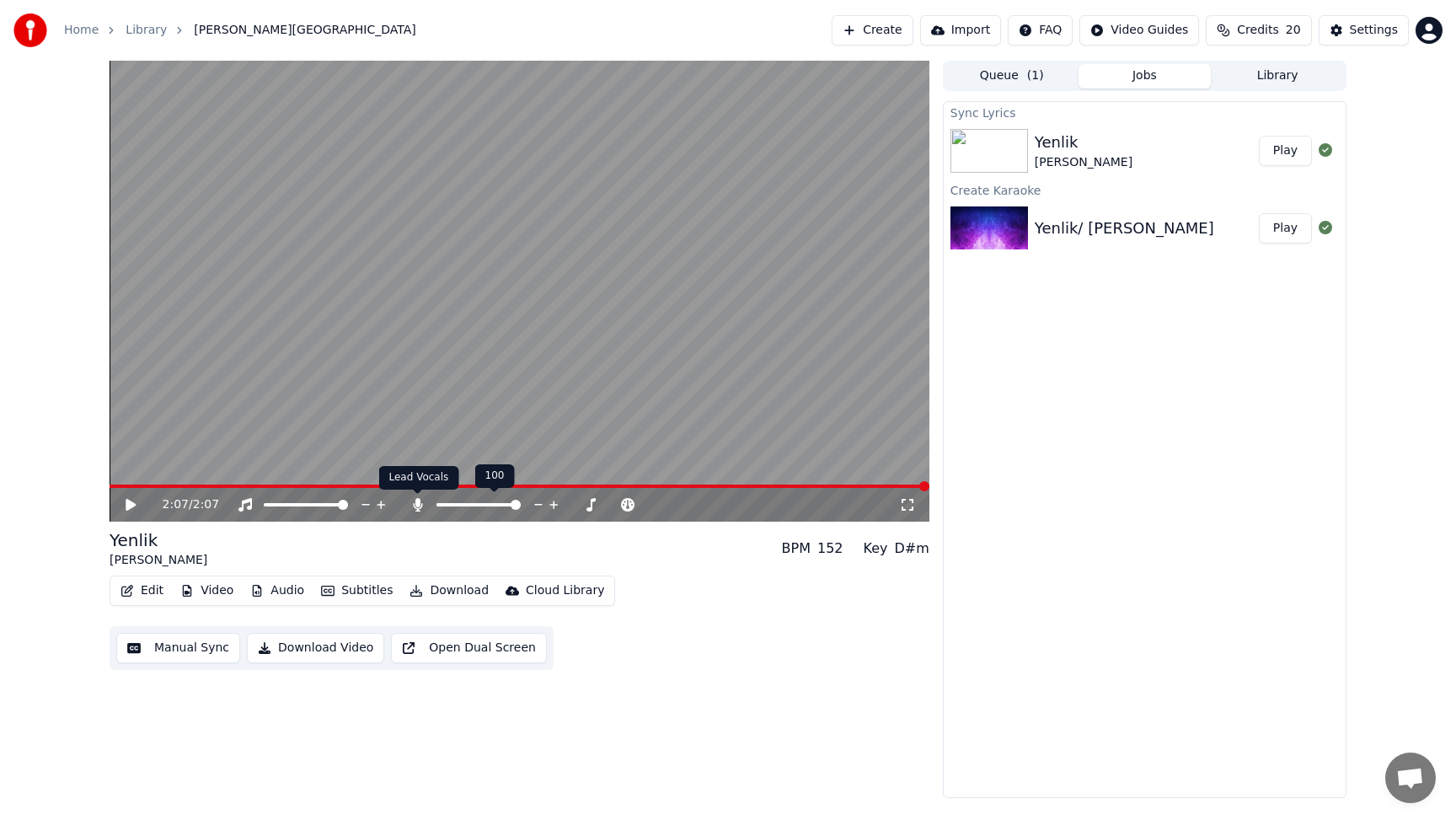
click at [418, 503] on icon at bounding box center [418, 504] width 9 height 14
click at [123, 506] on icon at bounding box center [142, 504] width 39 height 14
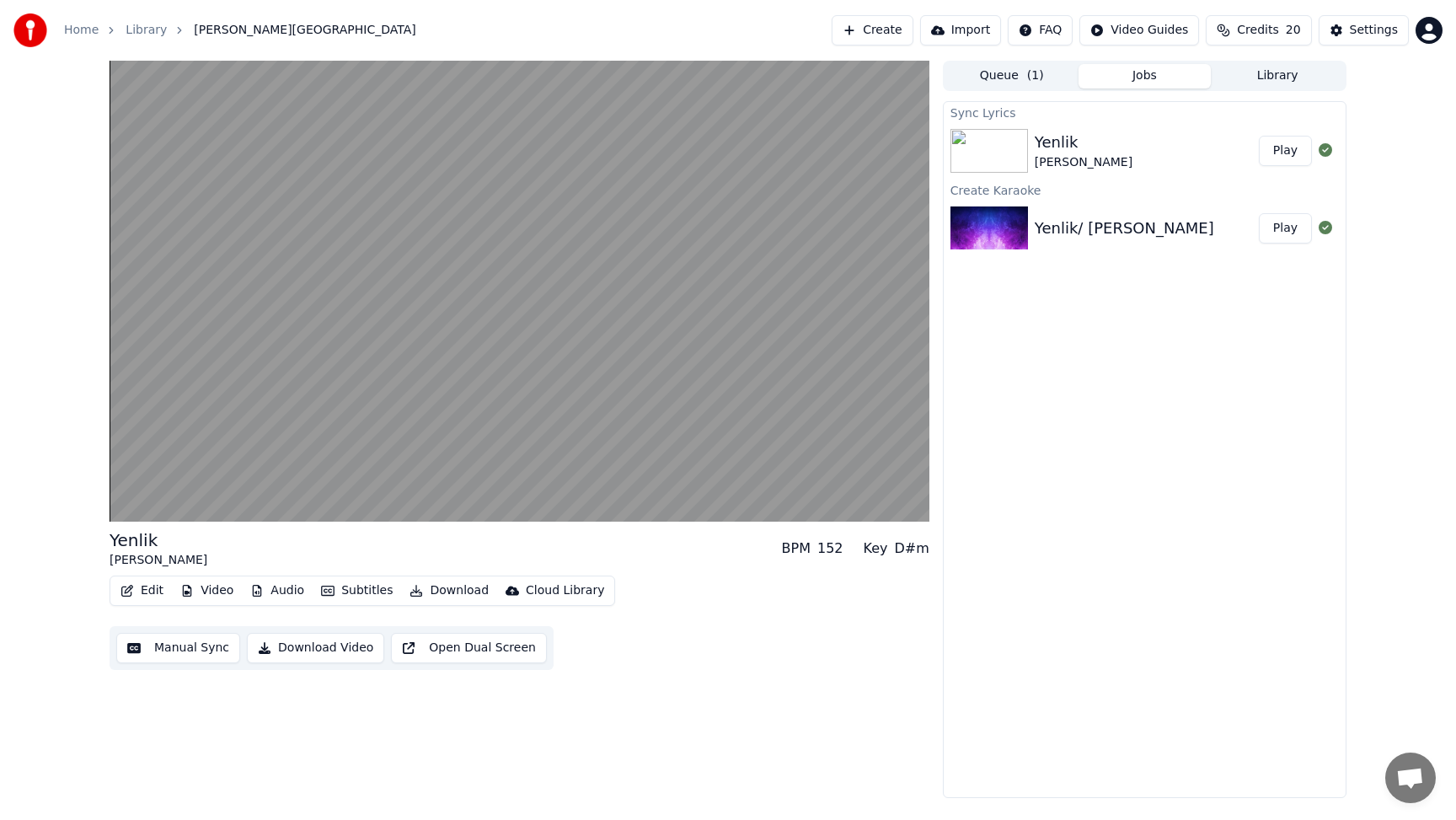
click at [322, 645] on button "Download Video" at bounding box center [316, 647] width 138 height 30
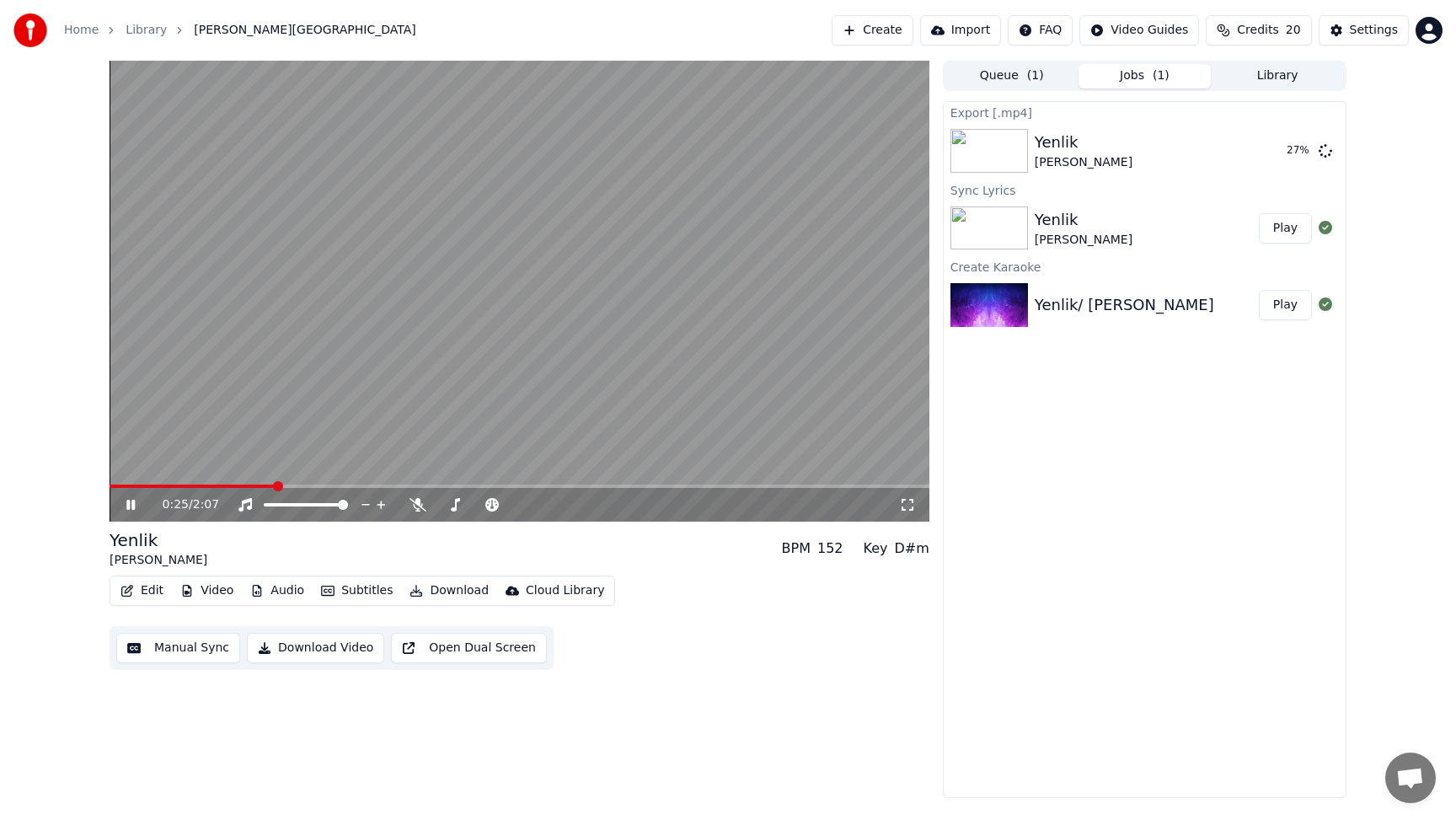
click at [130, 503] on icon at bounding box center [142, 504] width 39 height 14
click at [1275, 75] on button "Library" at bounding box center [1277, 76] width 133 height 25
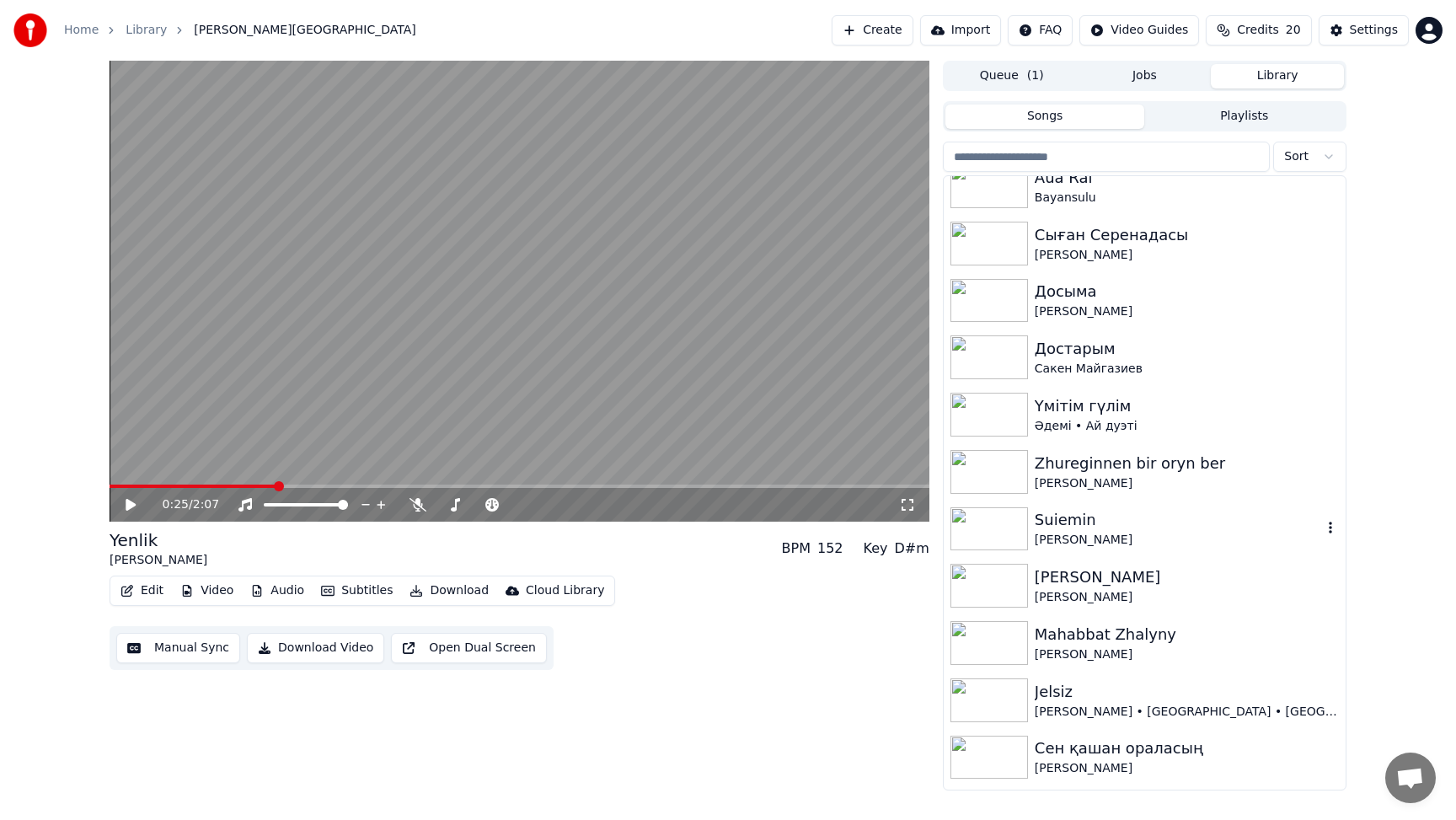
scroll to position [549, 0]
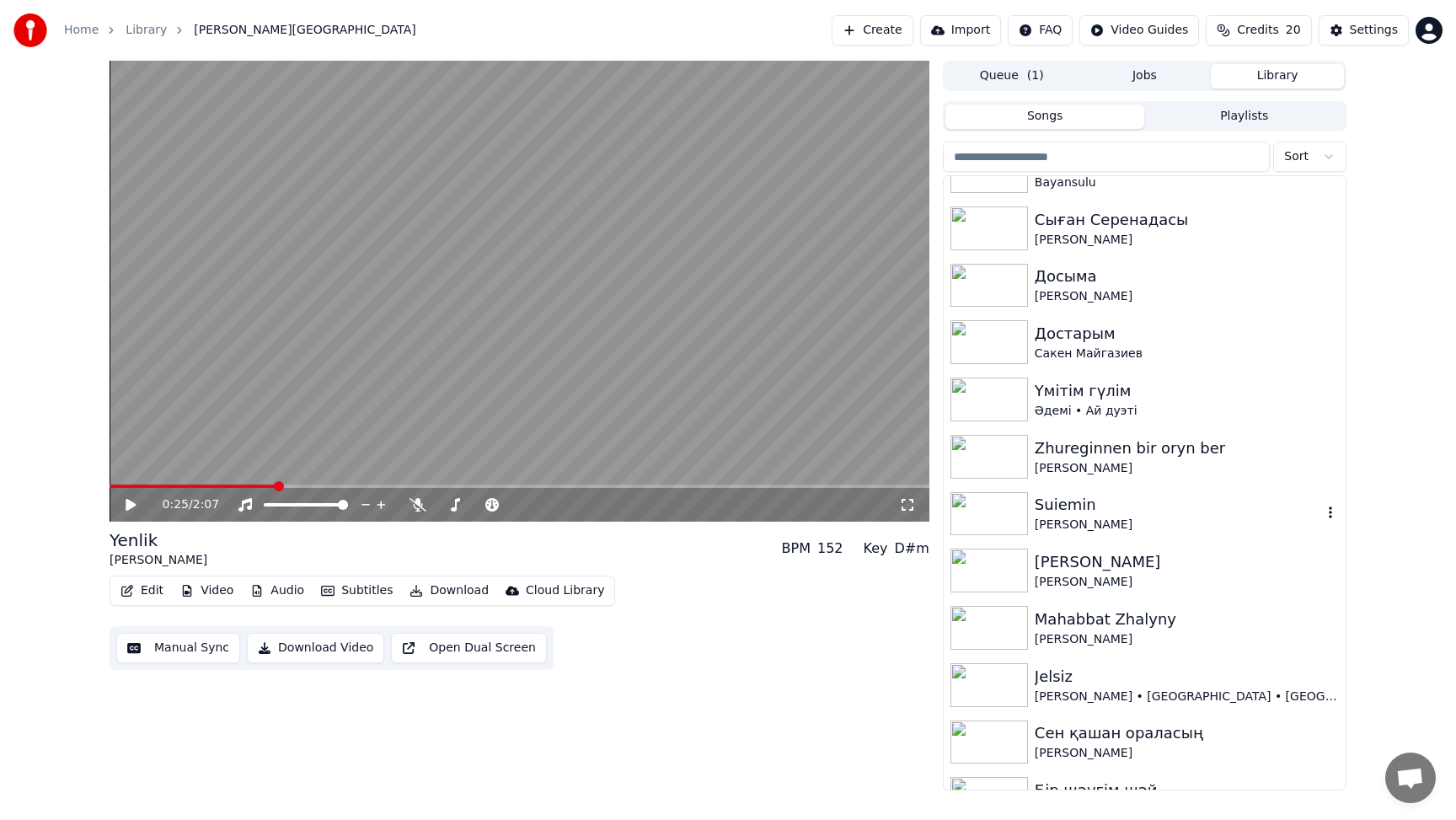
click at [993, 524] on img at bounding box center [989, 514] width 77 height 44
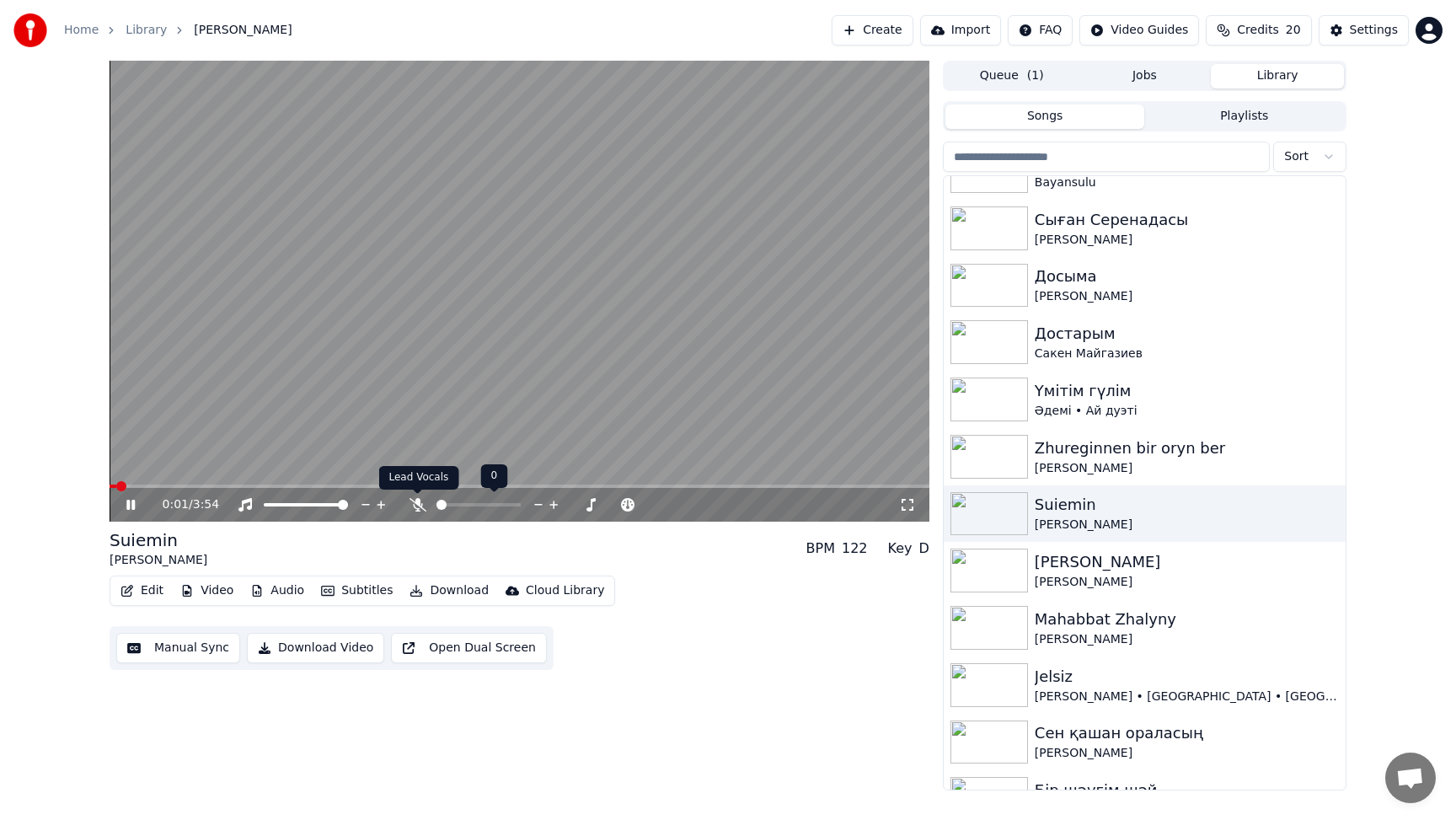
click at [418, 507] on icon at bounding box center [418, 504] width 17 height 14
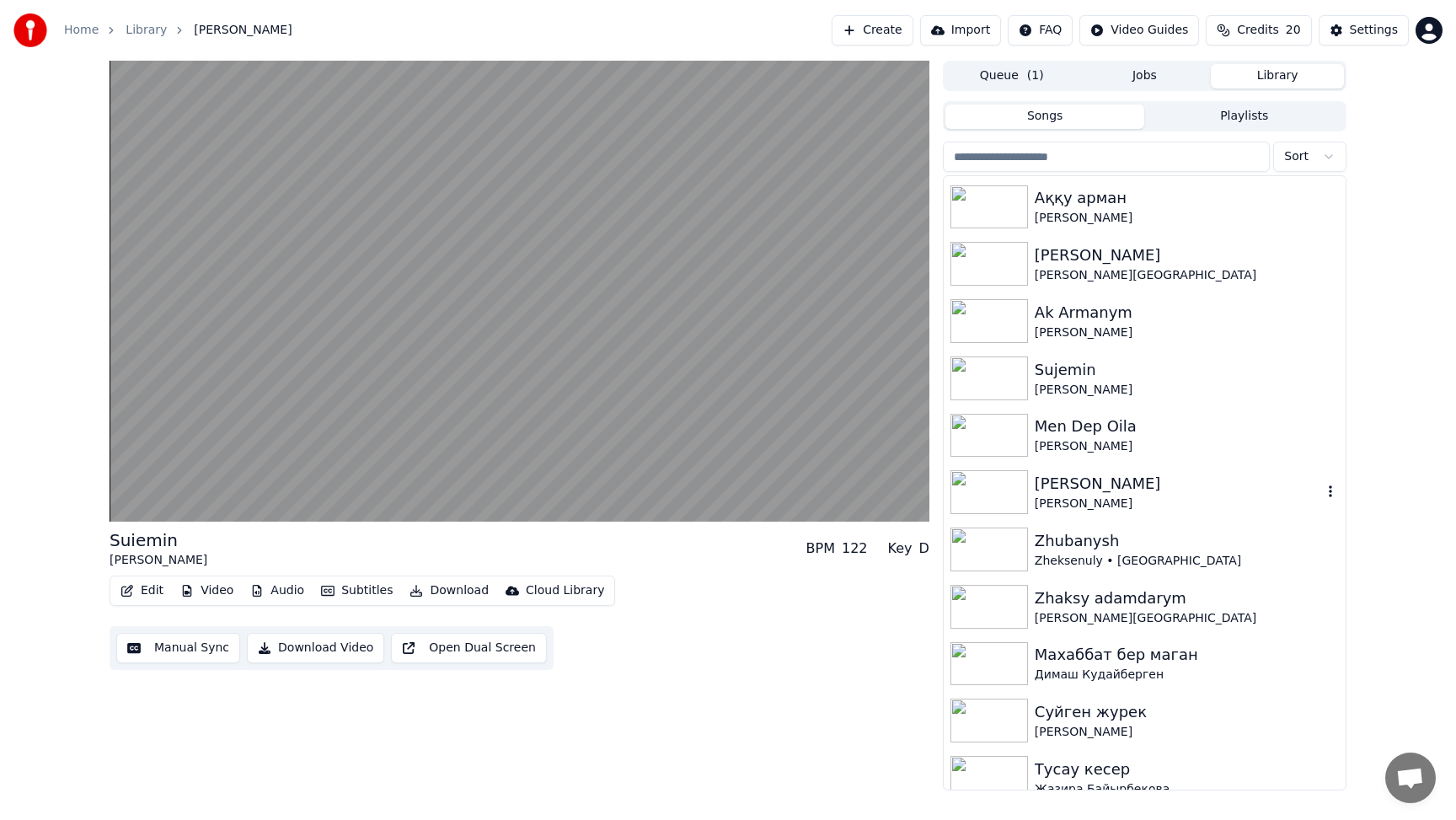
scroll to position [1326, 0]
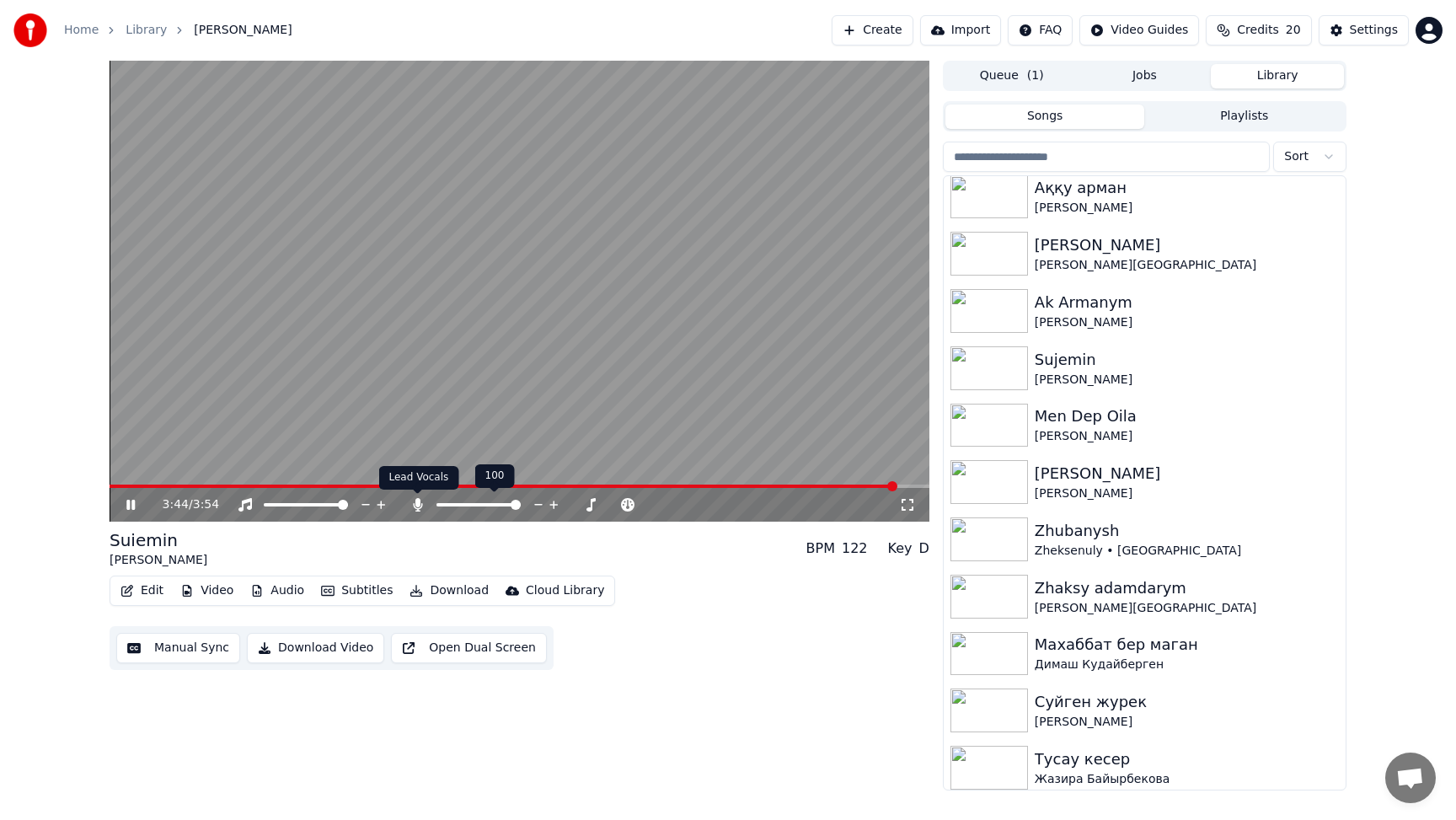
click at [419, 506] on icon at bounding box center [418, 504] width 9 height 14
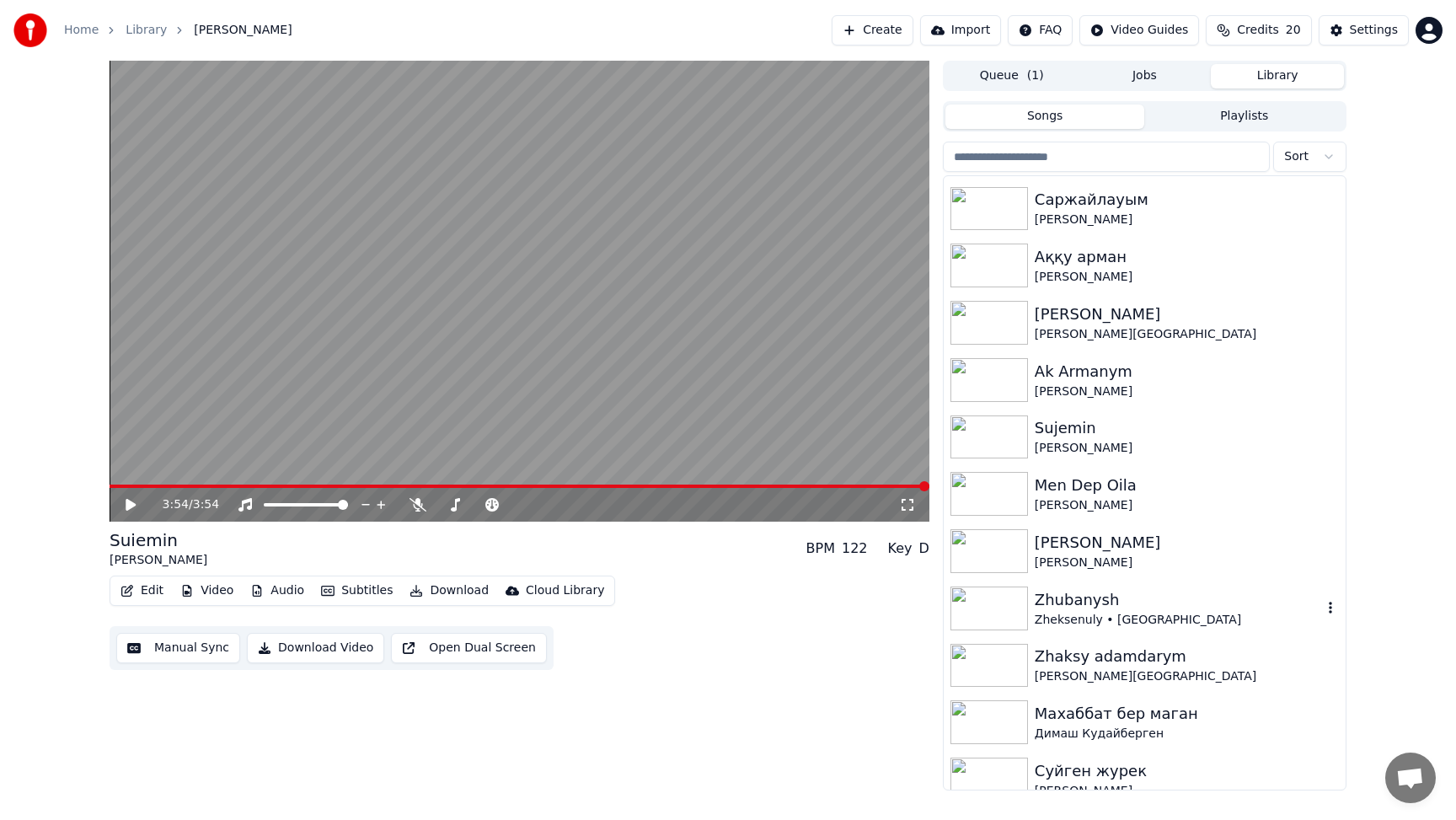
scroll to position [1388, 0]
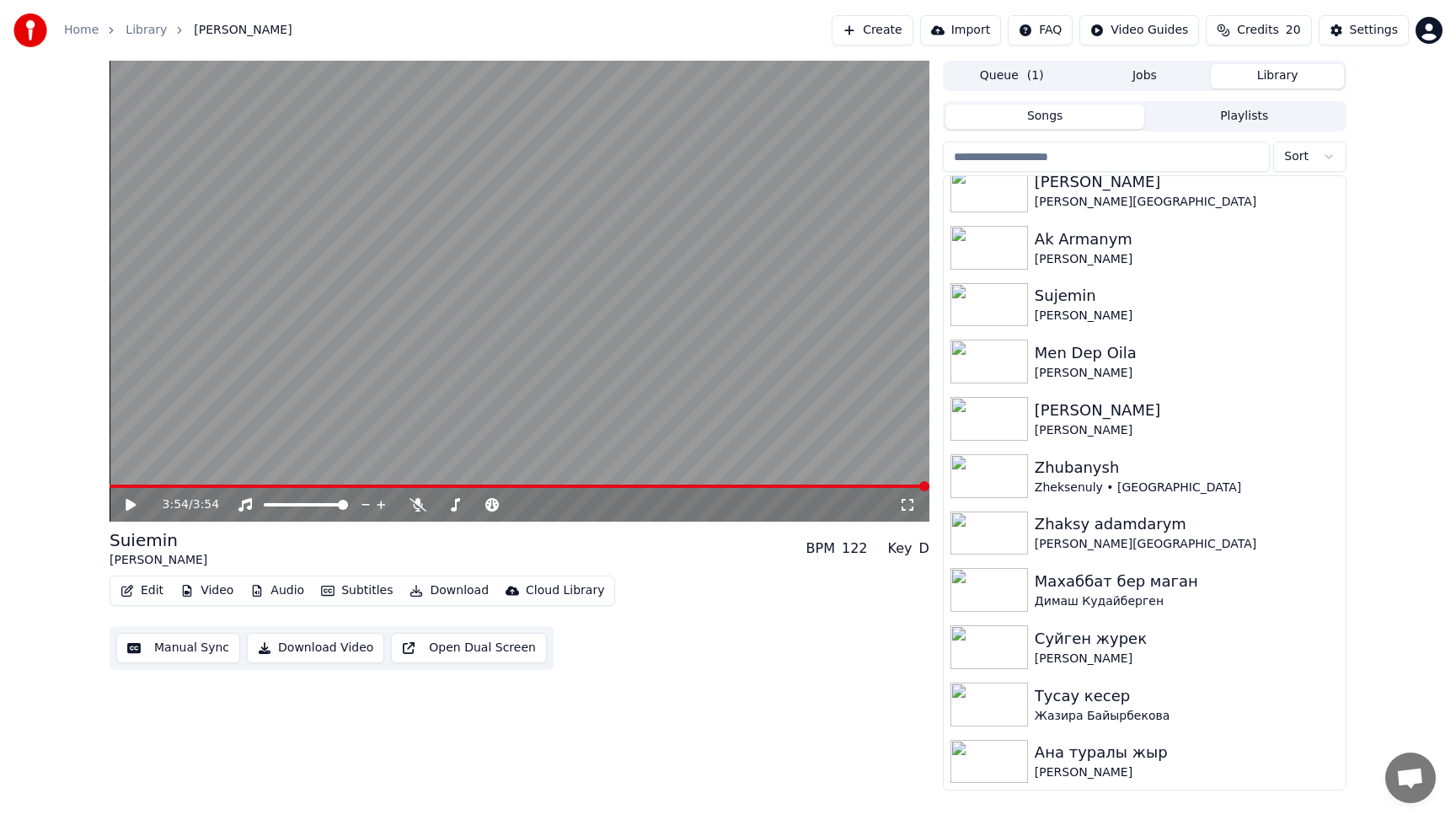
click at [129, 506] on icon at bounding box center [130, 504] width 10 height 12
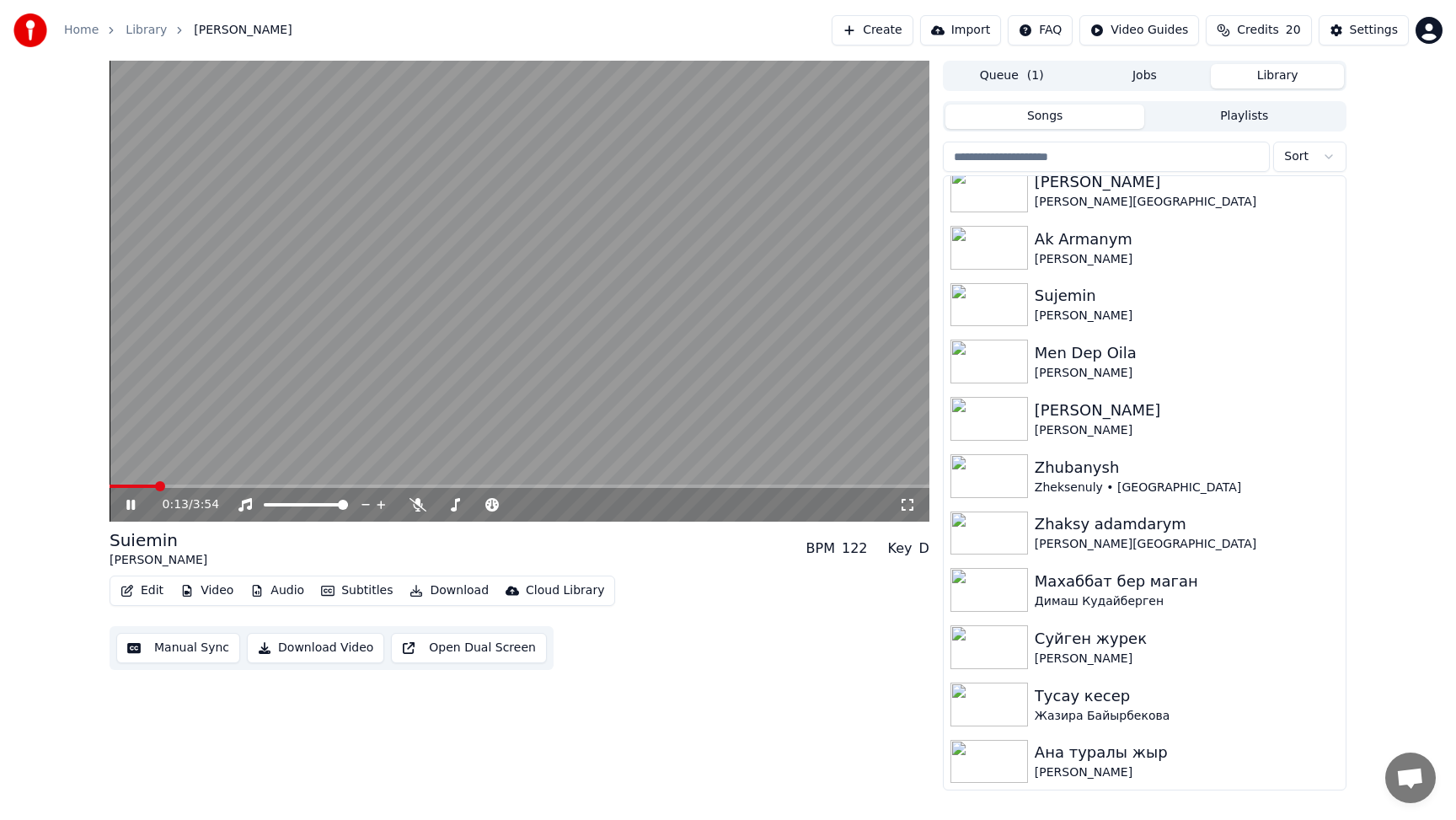
click at [136, 503] on icon at bounding box center [142, 504] width 39 height 14
click at [130, 508] on icon at bounding box center [130, 504] width 10 height 12
click at [130, 508] on icon at bounding box center [142, 504] width 39 height 14
click at [329, 650] on button "Download Video" at bounding box center [316, 647] width 138 height 30
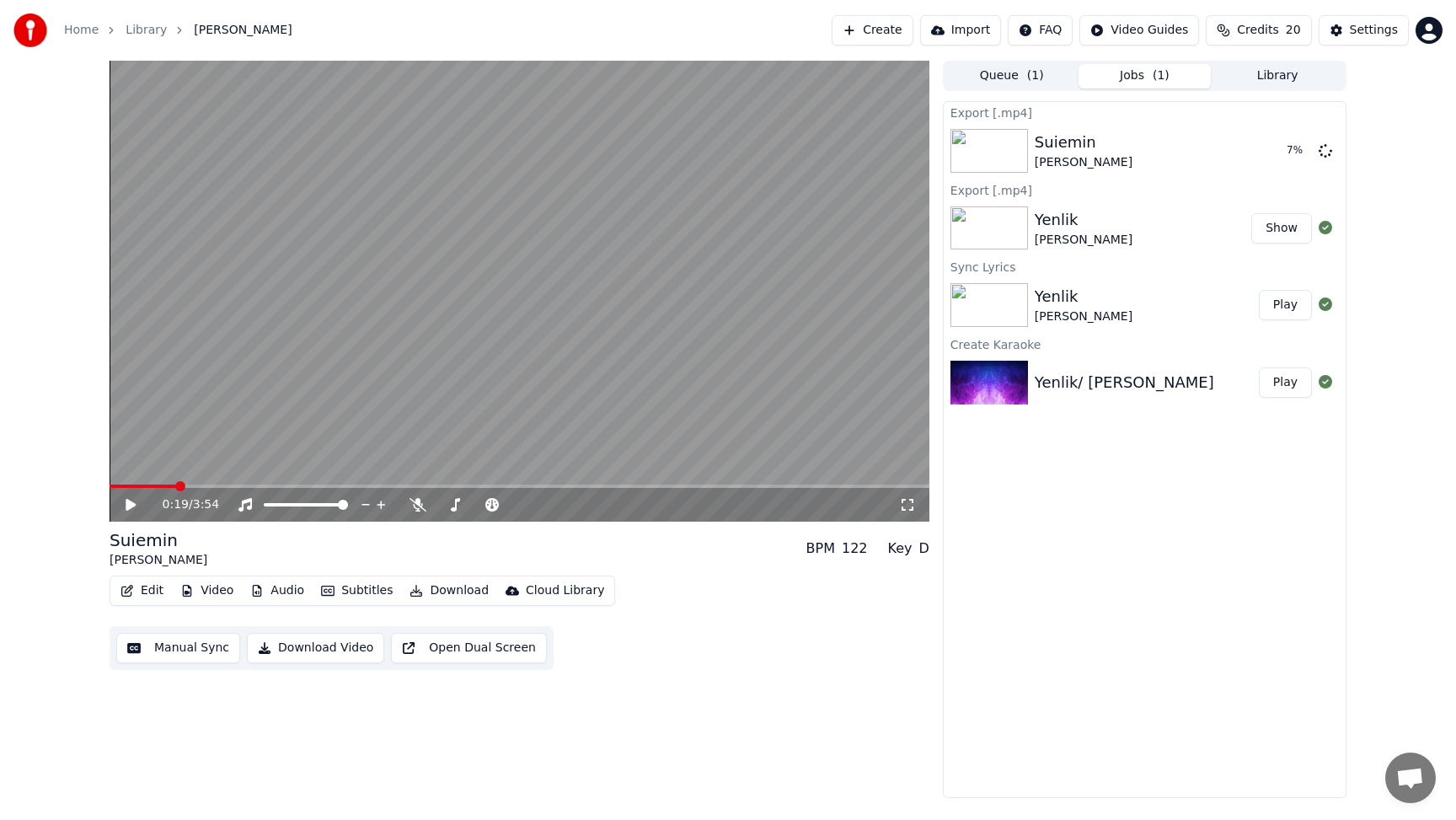
click at [622, 534] on div "Suiemin [PERSON_NAME] BPM 122 Key D" at bounding box center [519, 548] width 820 height 40
click at [1294, 70] on button "Library" at bounding box center [1277, 76] width 133 height 25
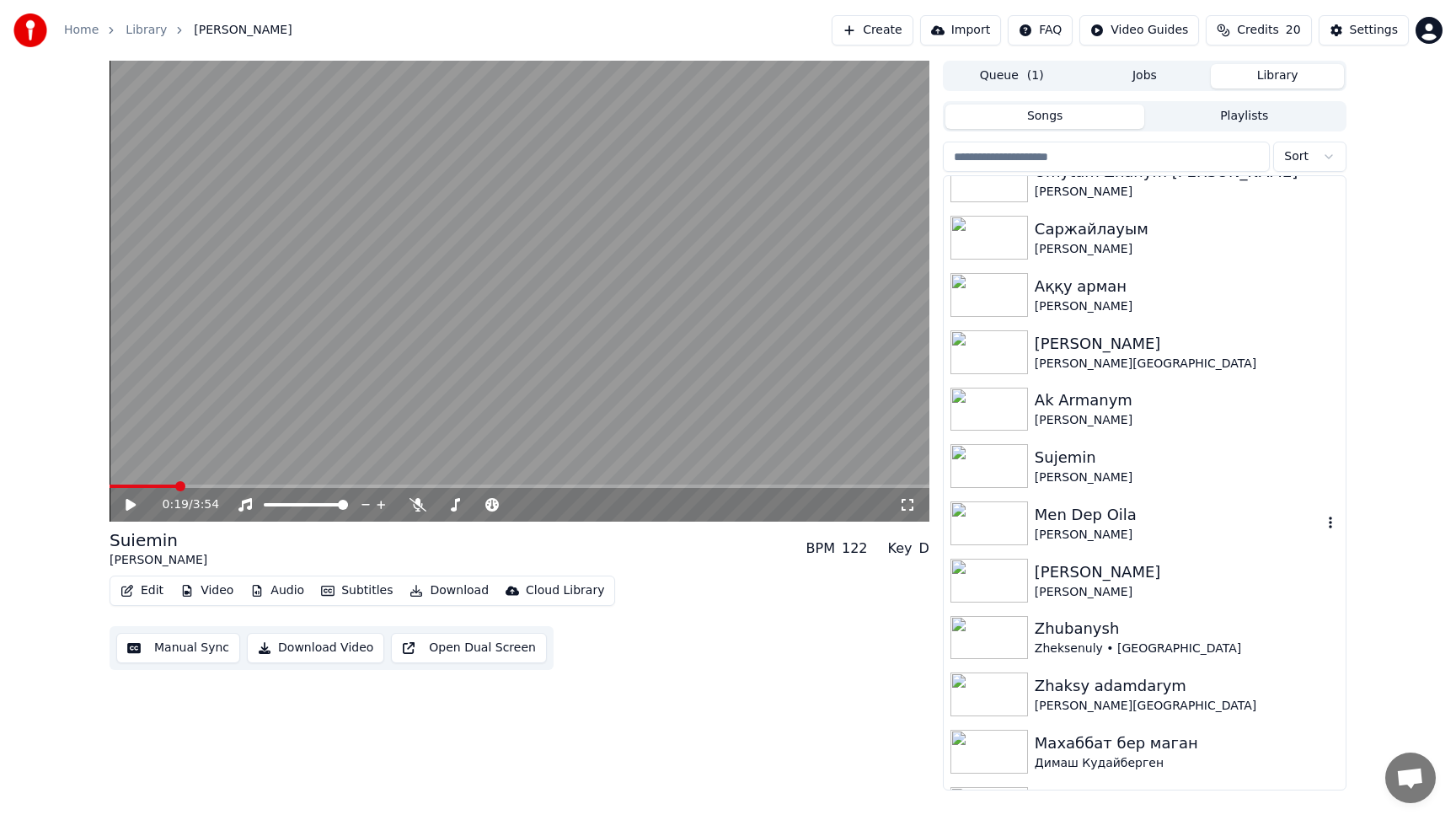
scroll to position [1219, 0]
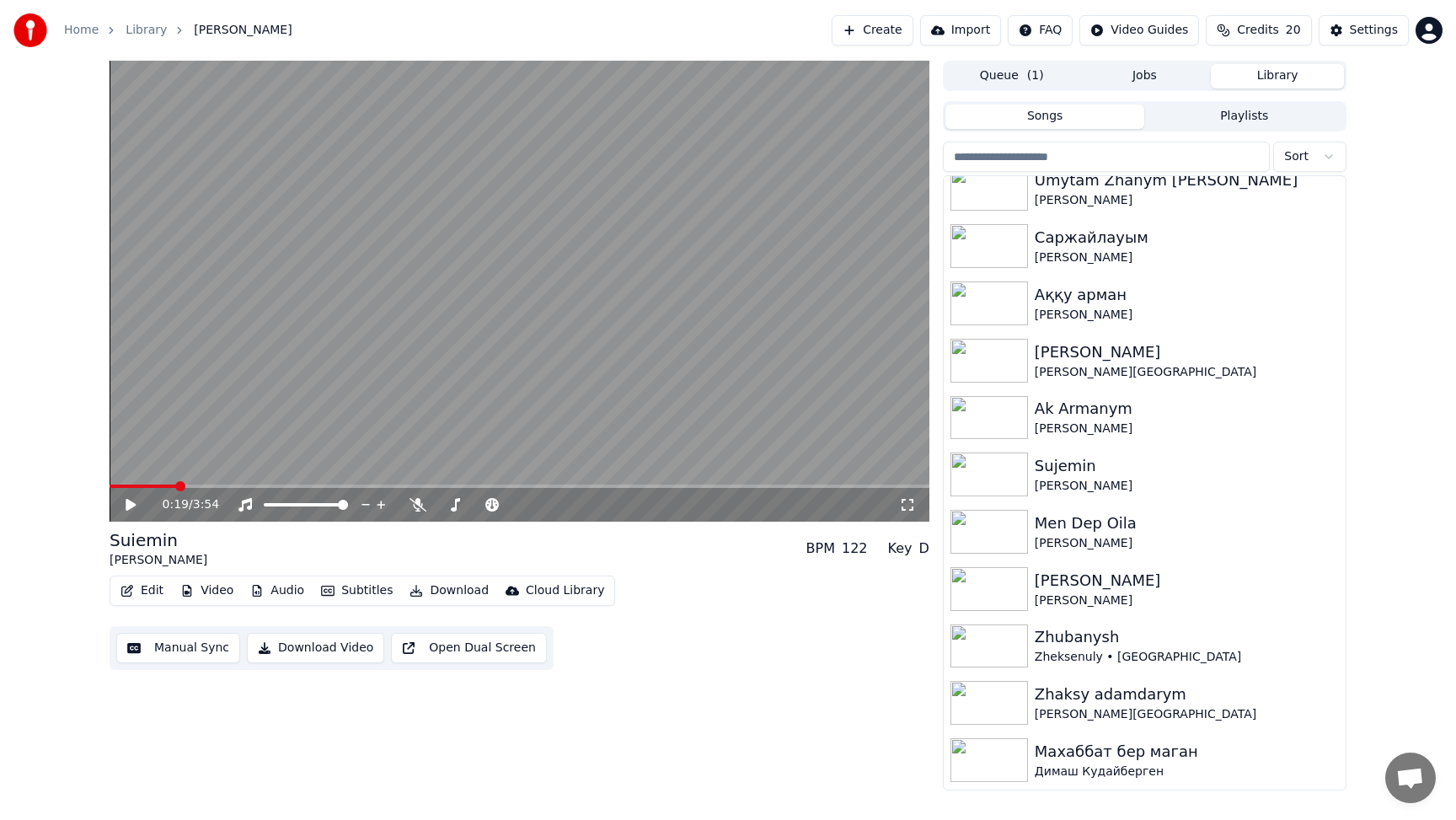
click at [337, 196] on video at bounding box center [519, 291] width 820 height 461
click at [132, 500] on icon at bounding box center [130, 504] width 8 height 10
